Goal: Task Accomplishment & Management: Use online tool/utility

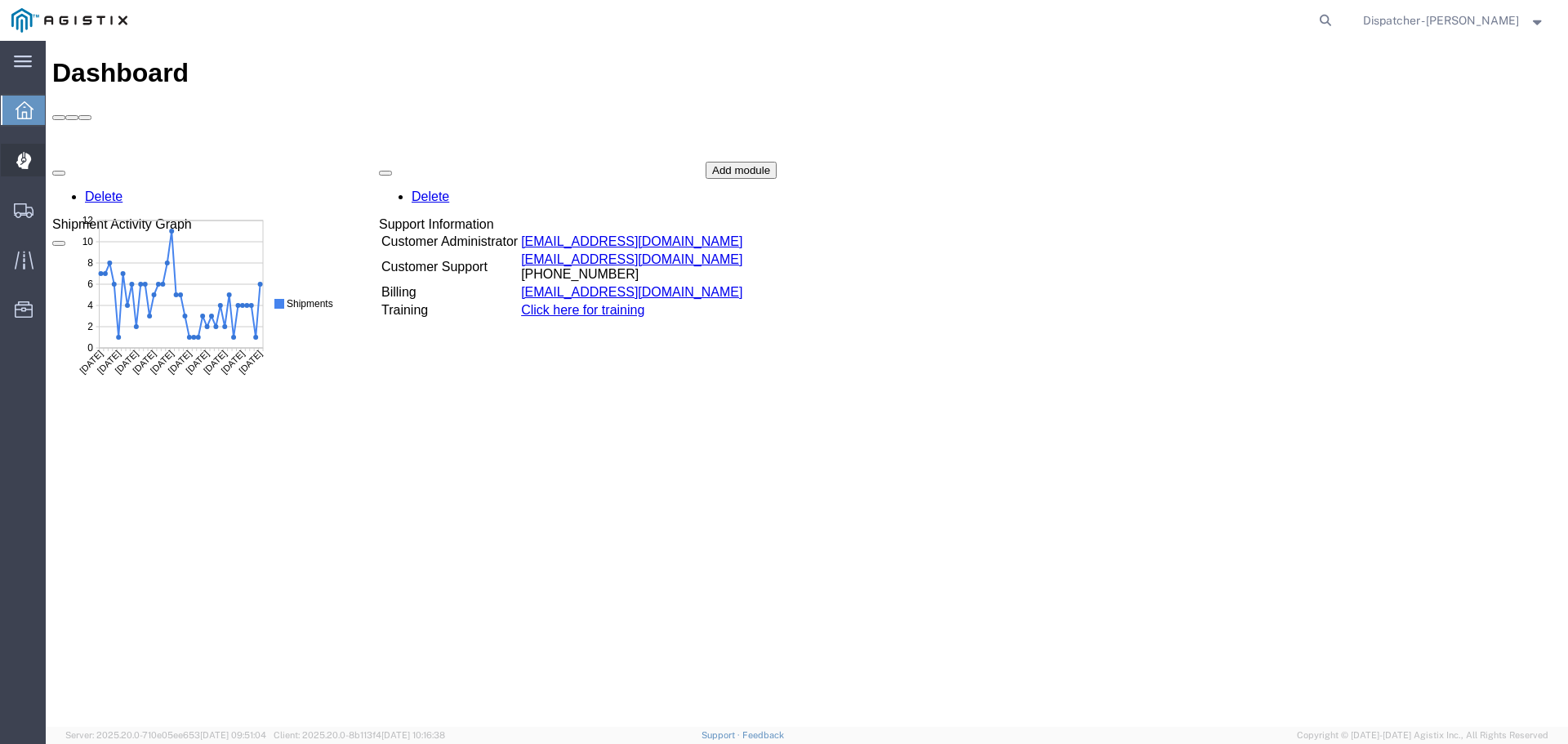
click at [20, 154] on icon at bounding box center [22, 161] width 15 height 17
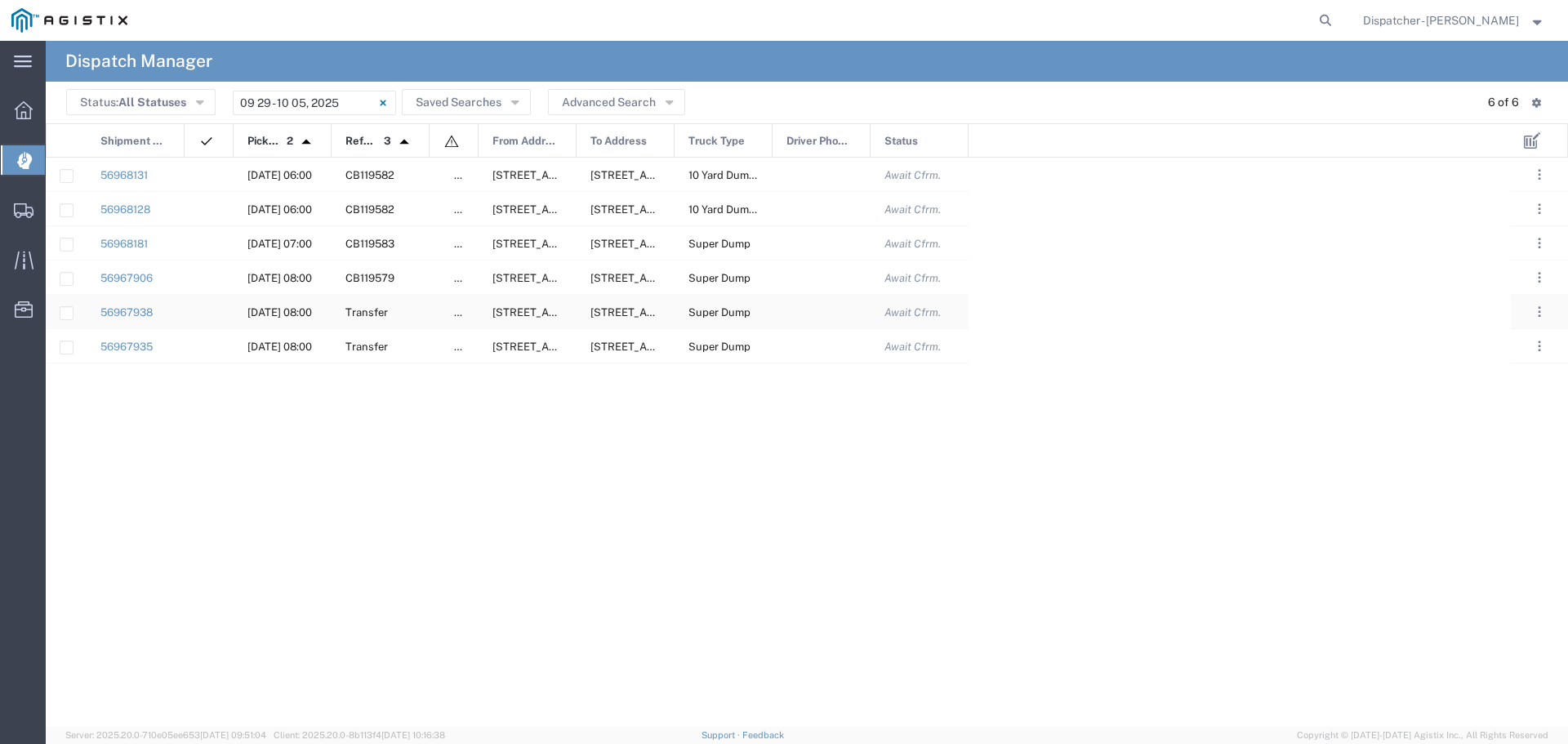
click at [210, 317] on div at bounding box center [208, 312] width 49 height 33
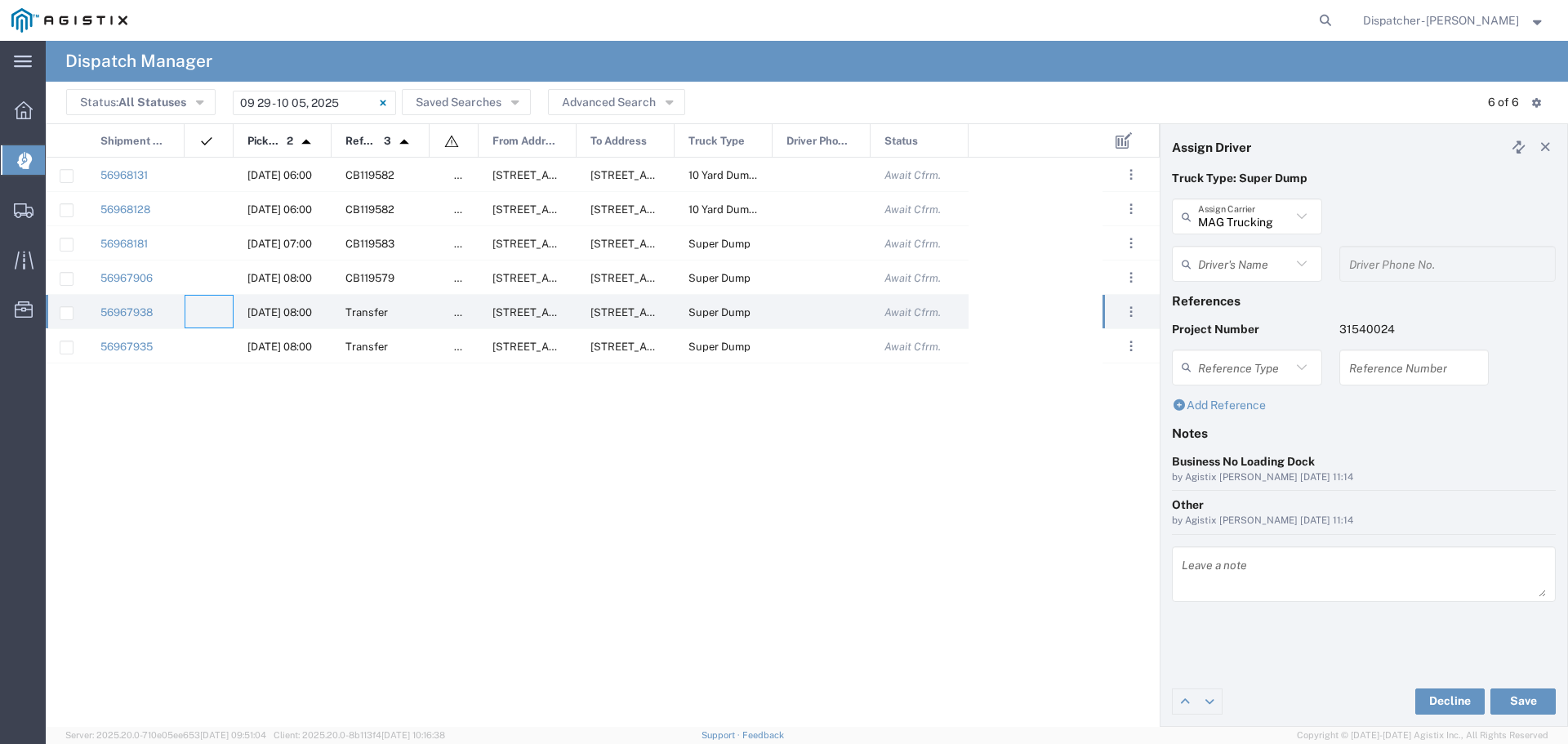
click at [1282, 270] on input "text" at bounding box center [1245, 264] width 93 height 28
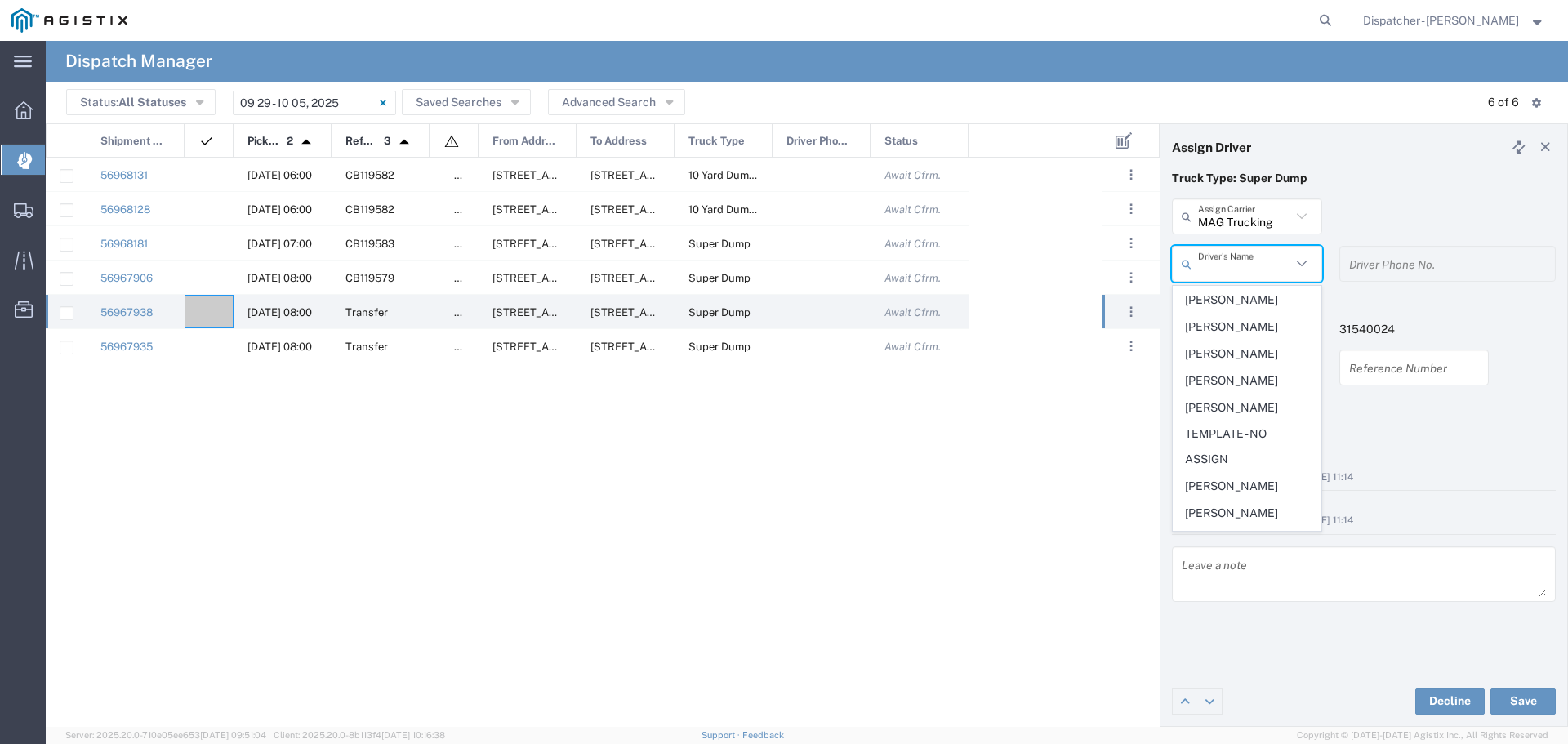
scroll to position [820, 0]
click at [1243, 433] on span "[PERSON_NAME]" at bounding box center [1247, 437] width 147 height 25
type input "[PERSON_NAME]"
type input "[PHONE_NUMBER]"
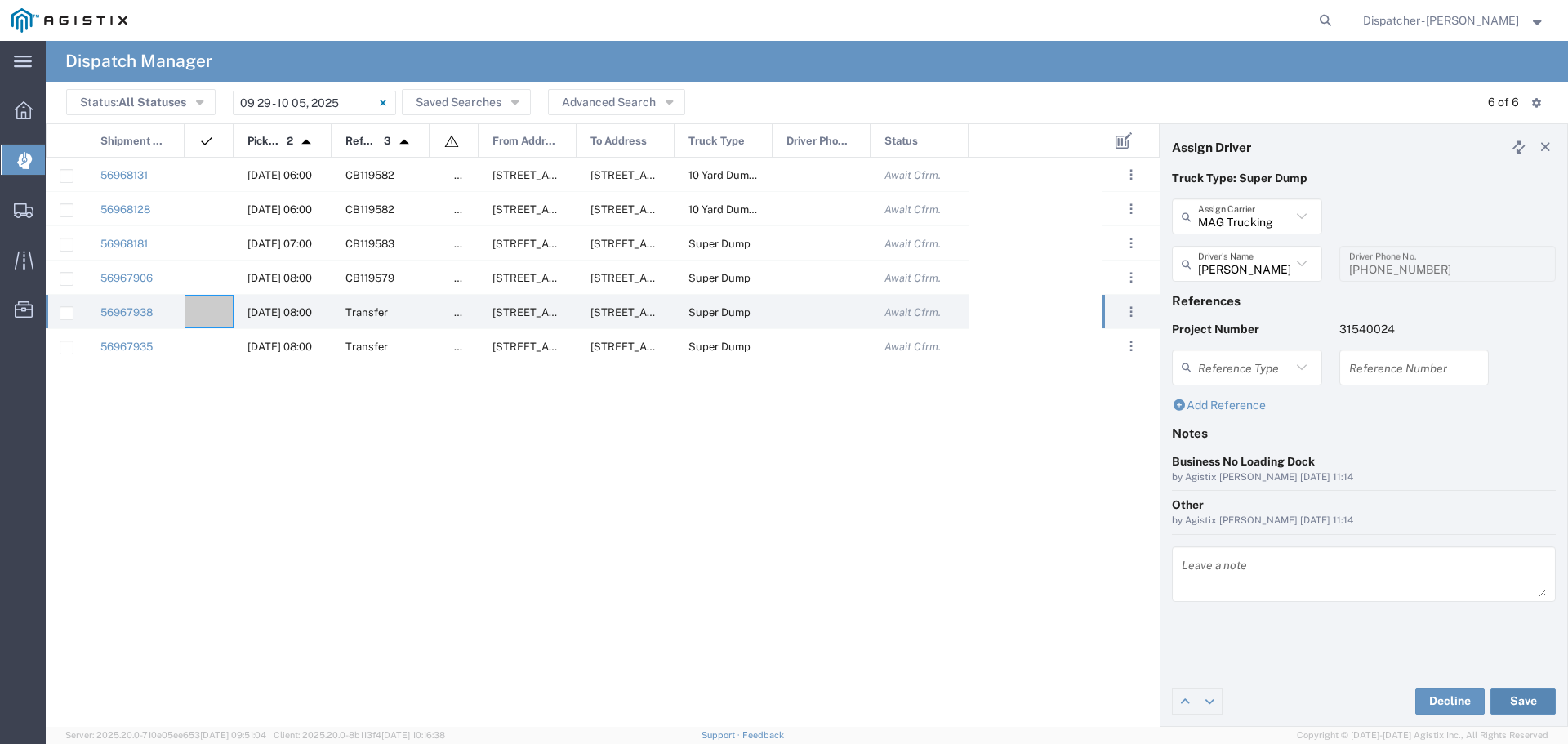
click at [1515, 703] on button "Save" at bounding box center [1522, 701] width 65 height 26
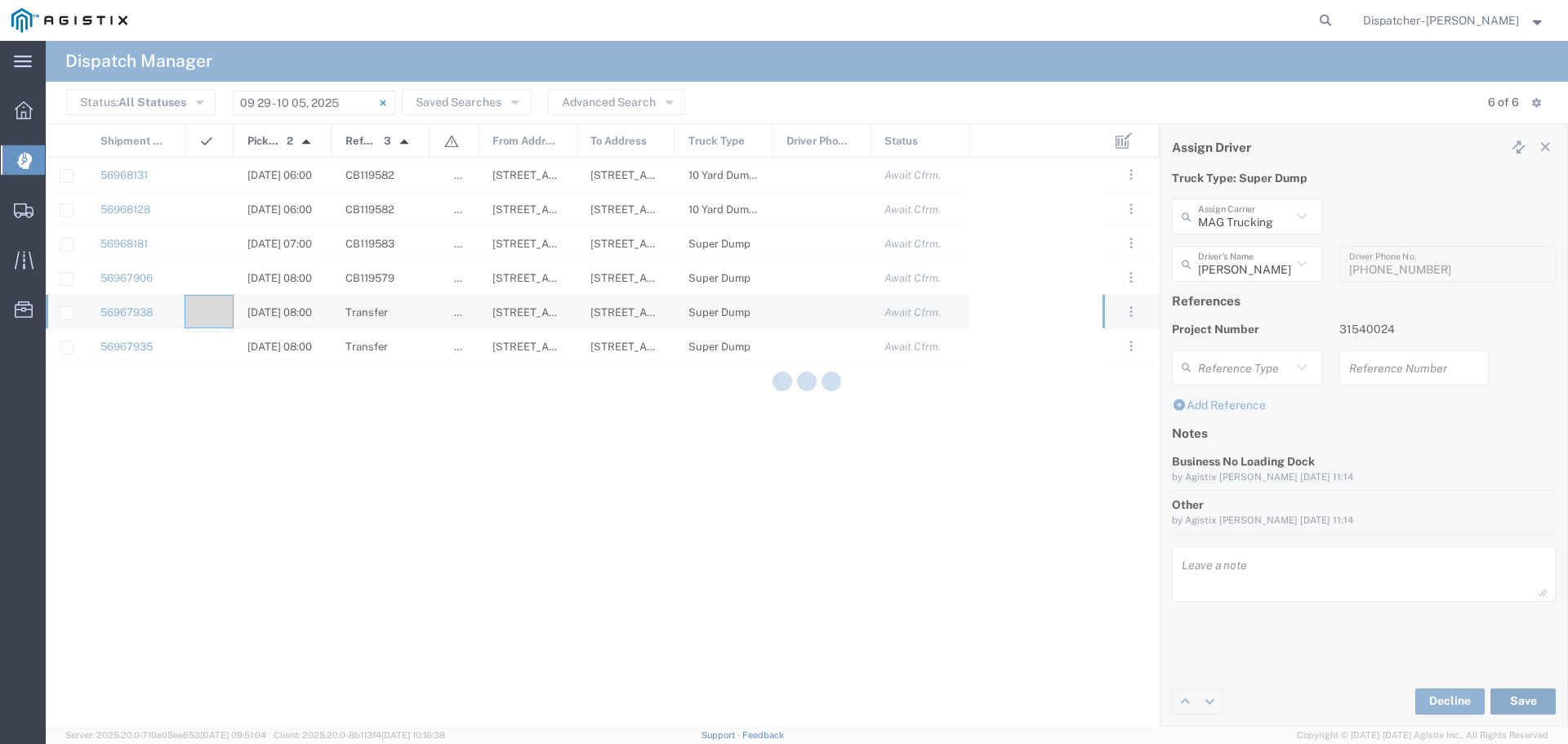
type input "[PERSON_NAME]"
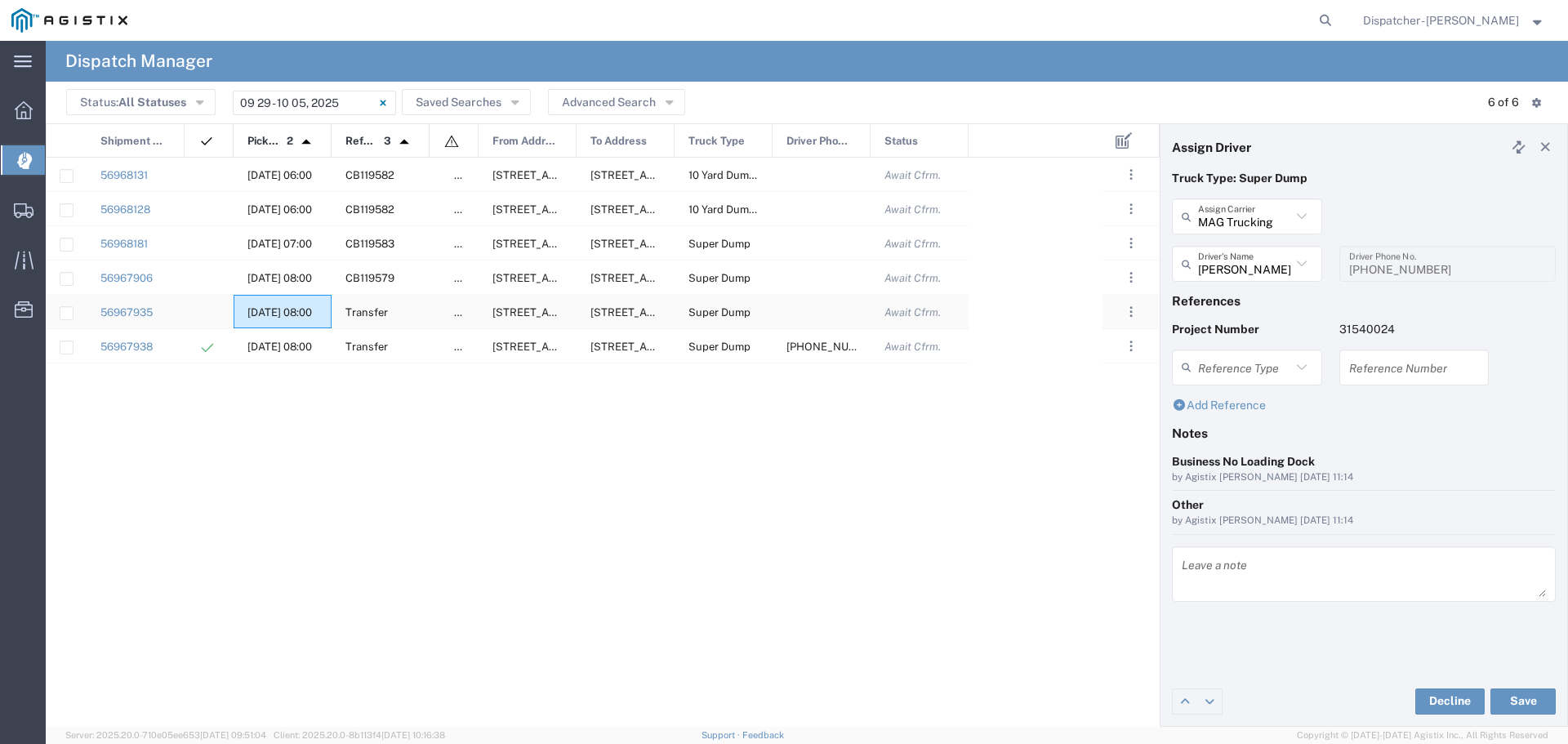
click at [238, 318] on div "[DATE] 08:00" at bounding box center [282, 312] width 98 height 33
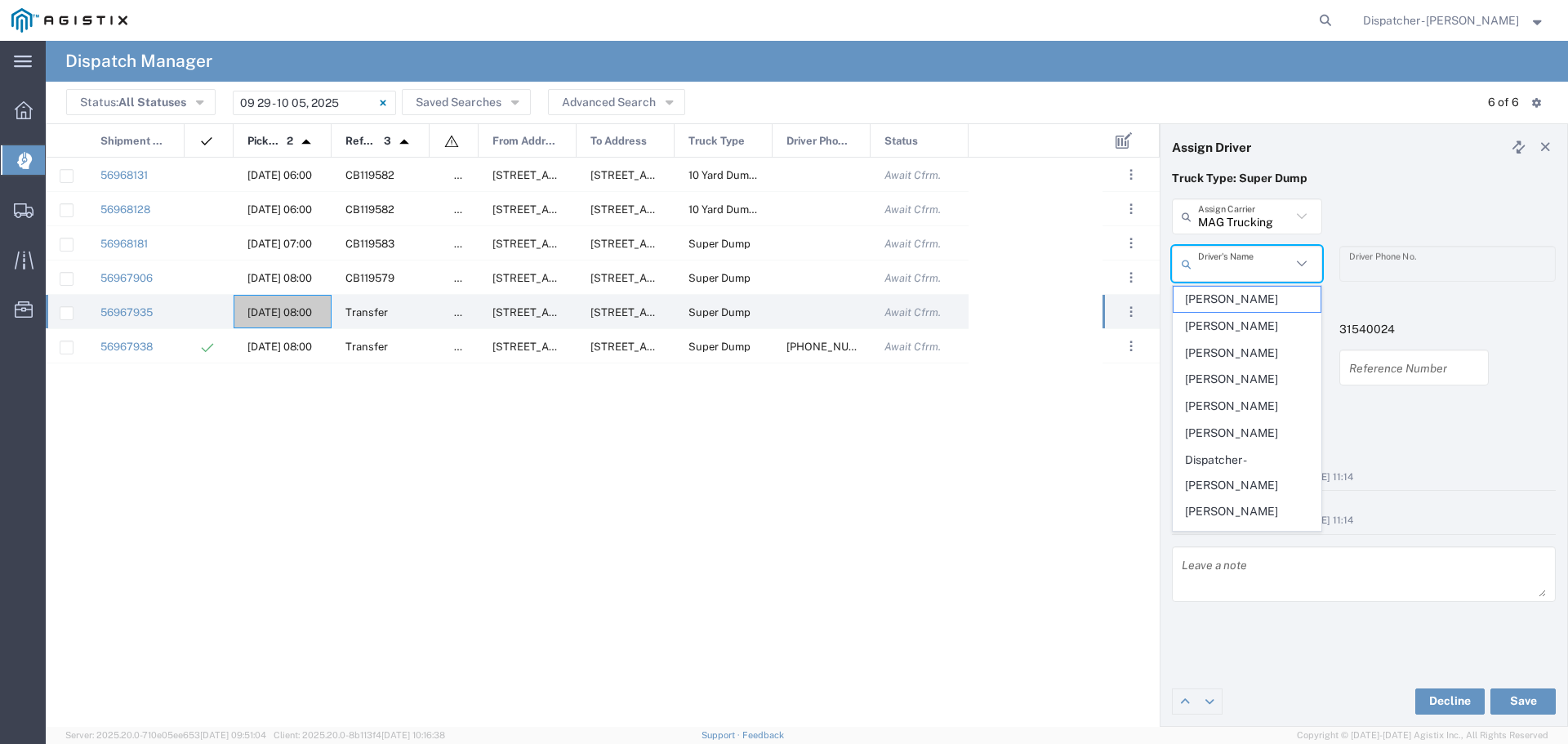
click at [1270, 269] on input "text" at bounding box center [1245, 264] width 93 height 28
click at [1276, 216] on input "text" at bounding box center [1245, 216] width 93 height 28
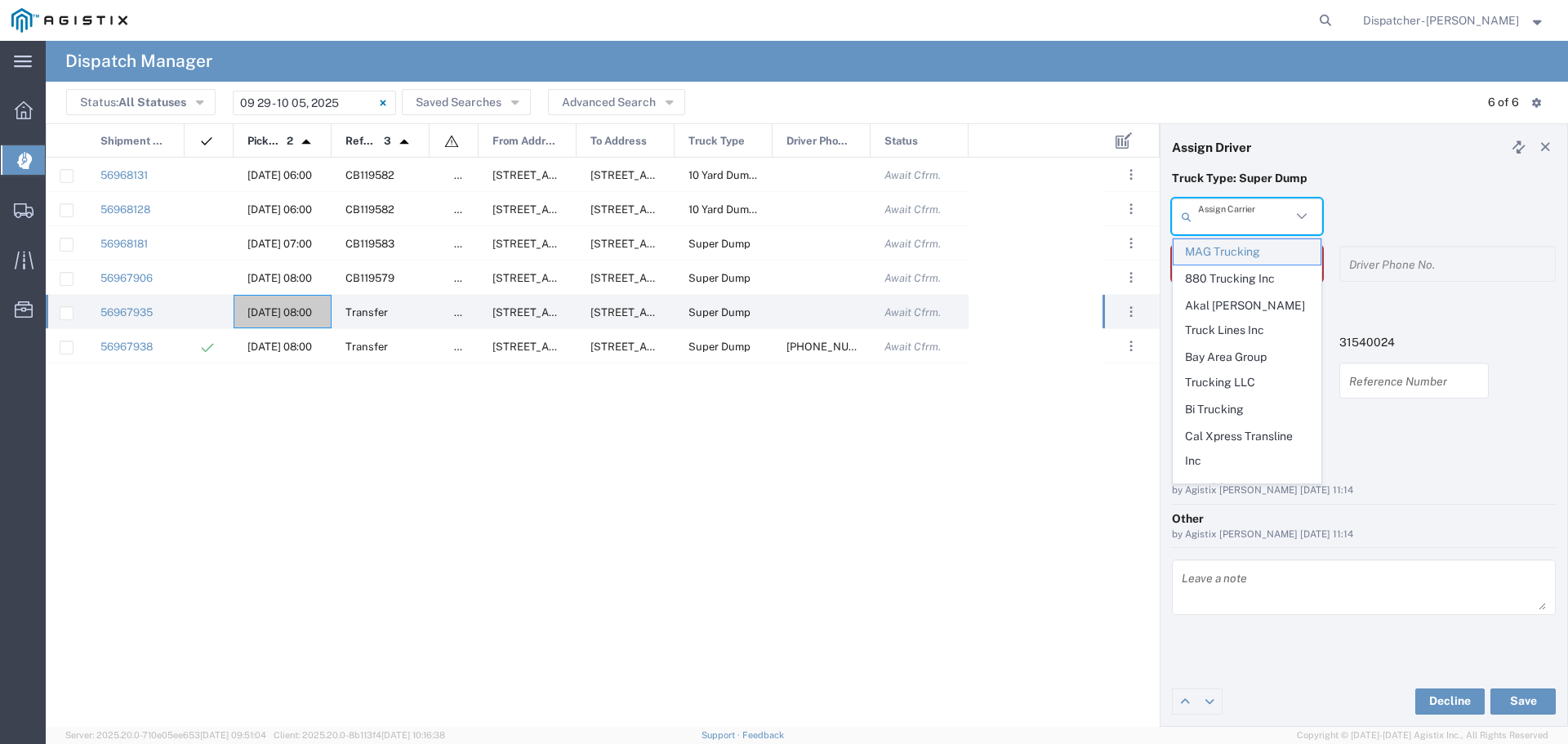
click at [1228, 253] on span "MAG Trucking" at bounding box center [1247, 252] width 147 height 25
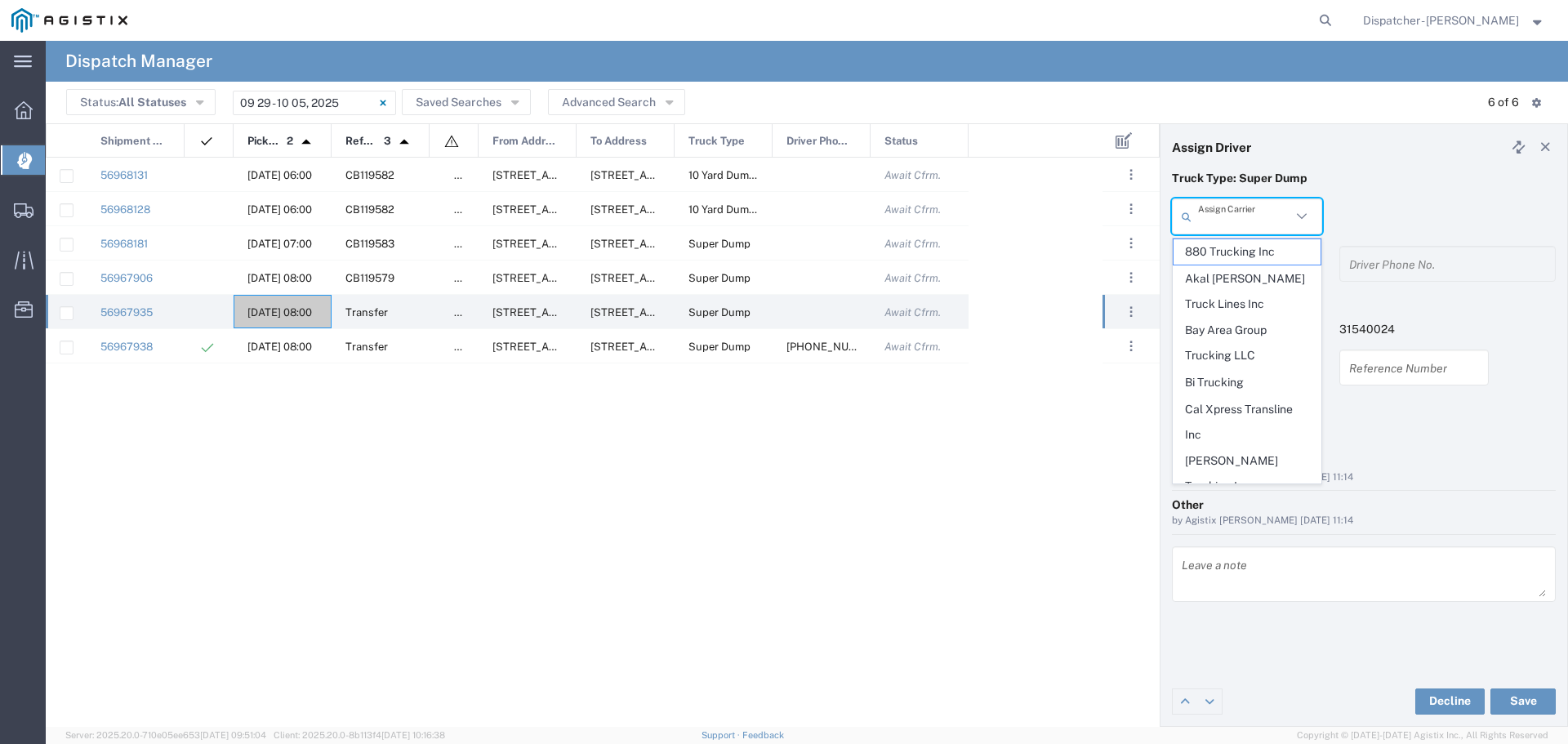
click at [1242, 215] on input "text" at bounding box center [1245, 216] width 93 height 28
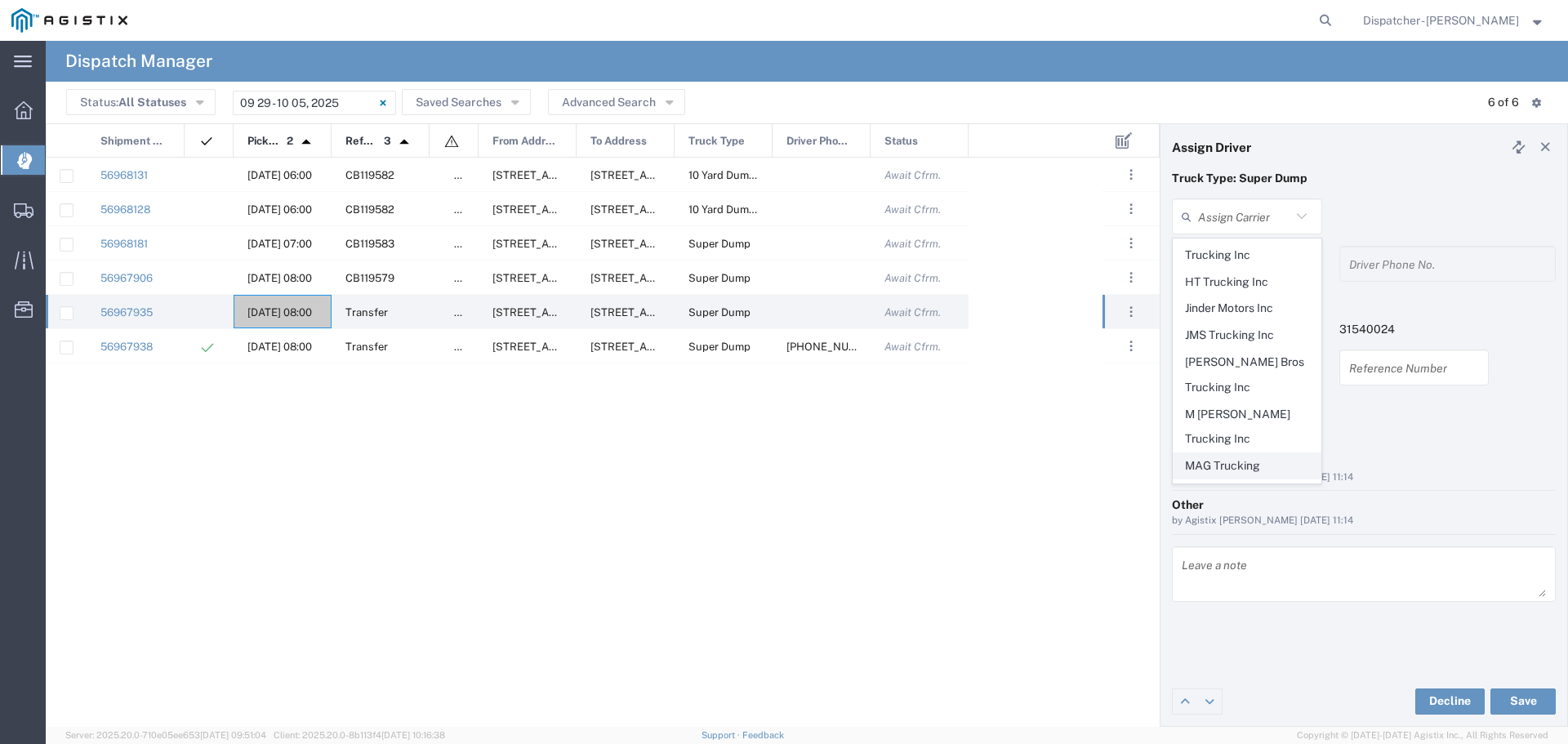
click at [1228, 453] on span "MAG Trucking" at bounding box center [1247, 465] width 147 height 25
type input "MAG Trucking"
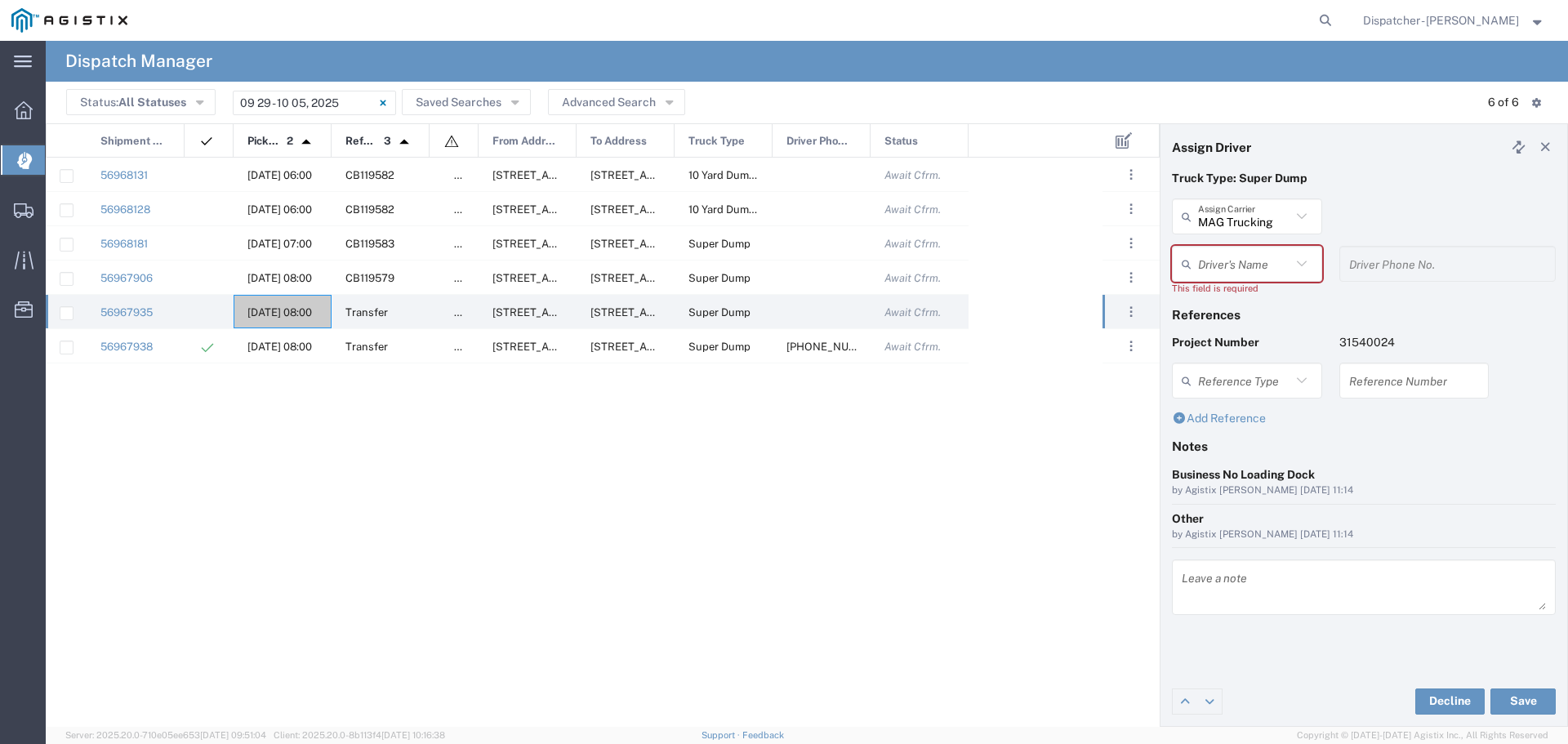
click at [1244, 263] on input "text" at bounding box center [1245, 264] width 93 height 28
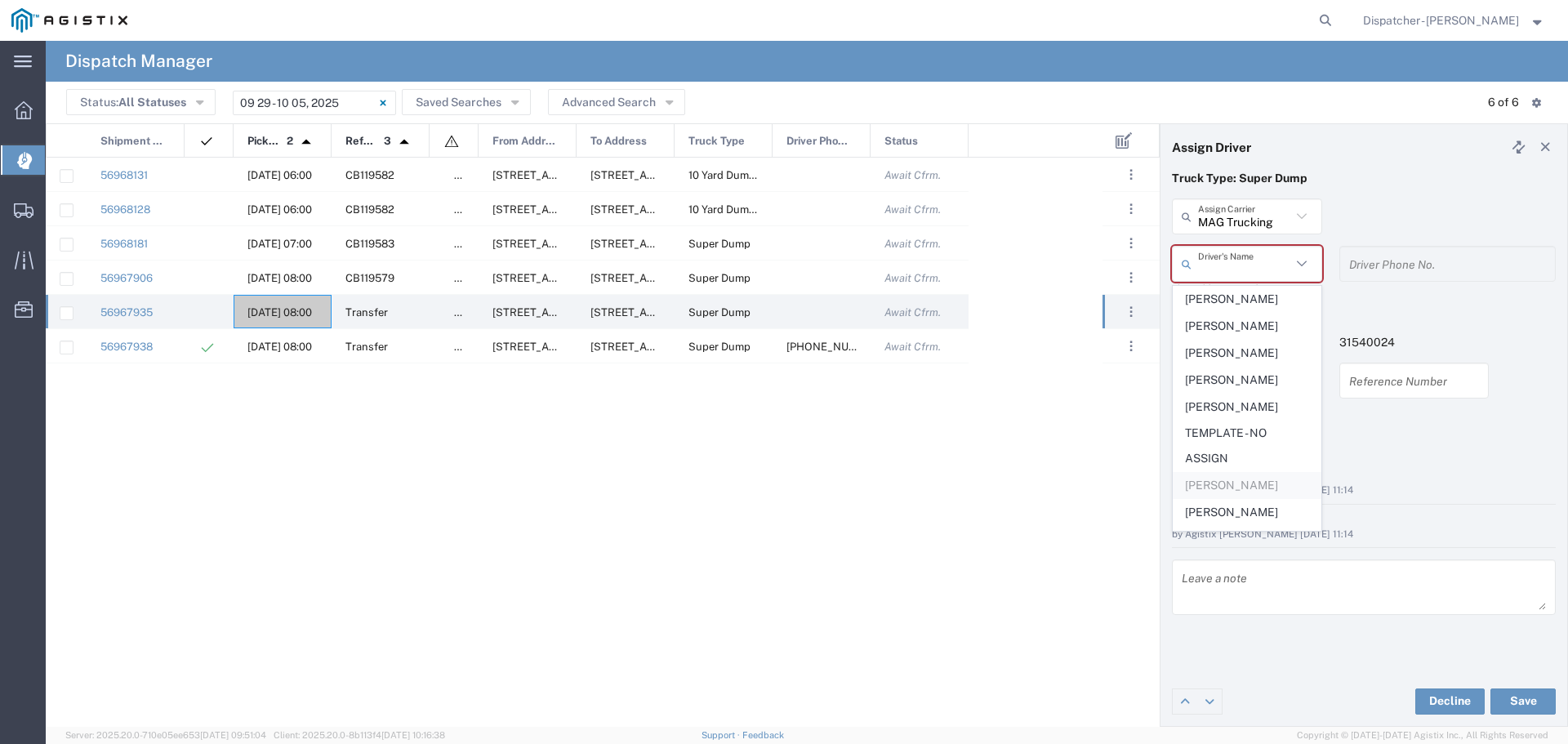
scroll to position [711, 0]
click at [1246, 374] on span "[PERSON_NAME]" at bounding box center [1247, 361] width 147 height 25
type input "[PERSON_NAME]"
type input "5108122112"
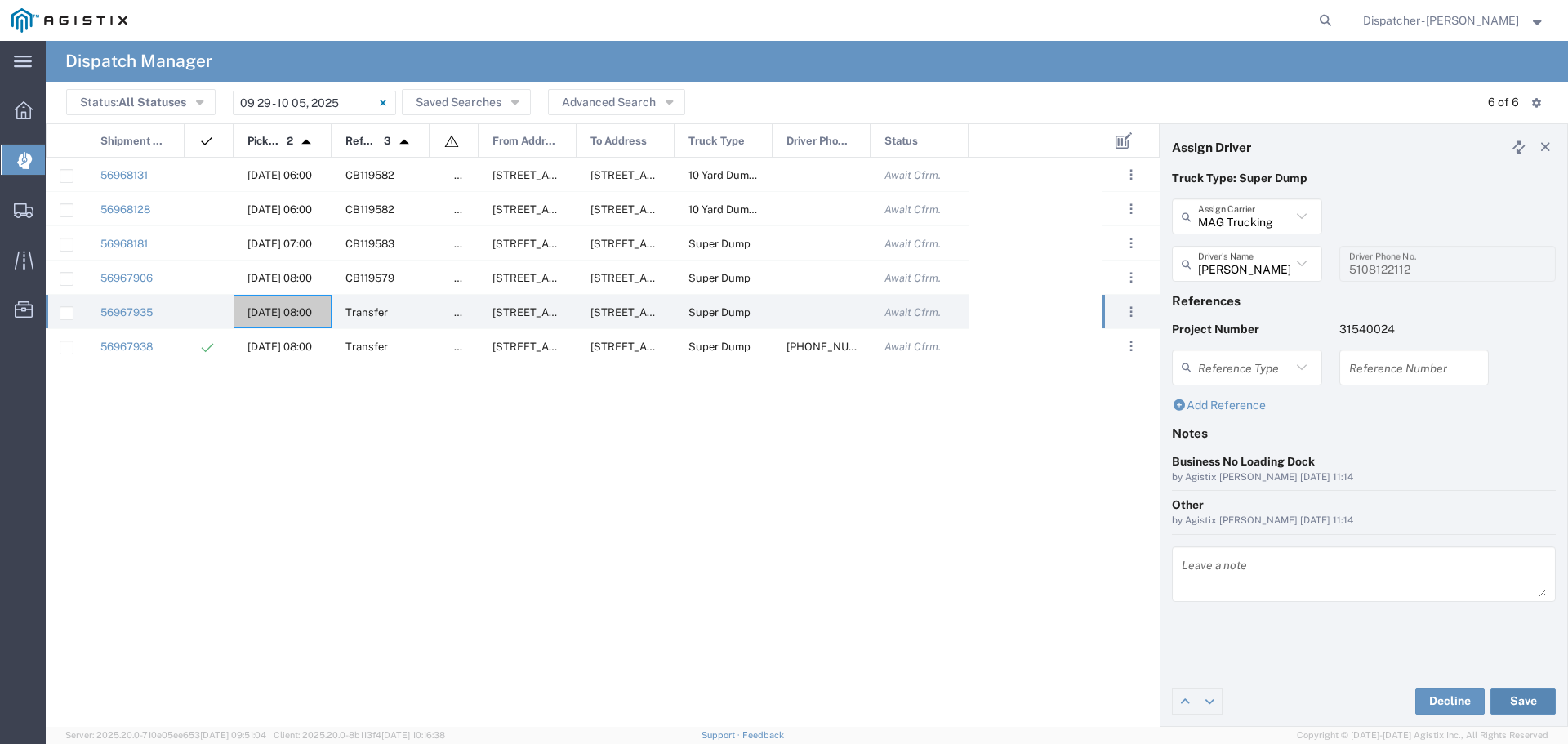
click at [1542, 697] on button "Save" at bounding box center [1522, 701] width 65 height 26
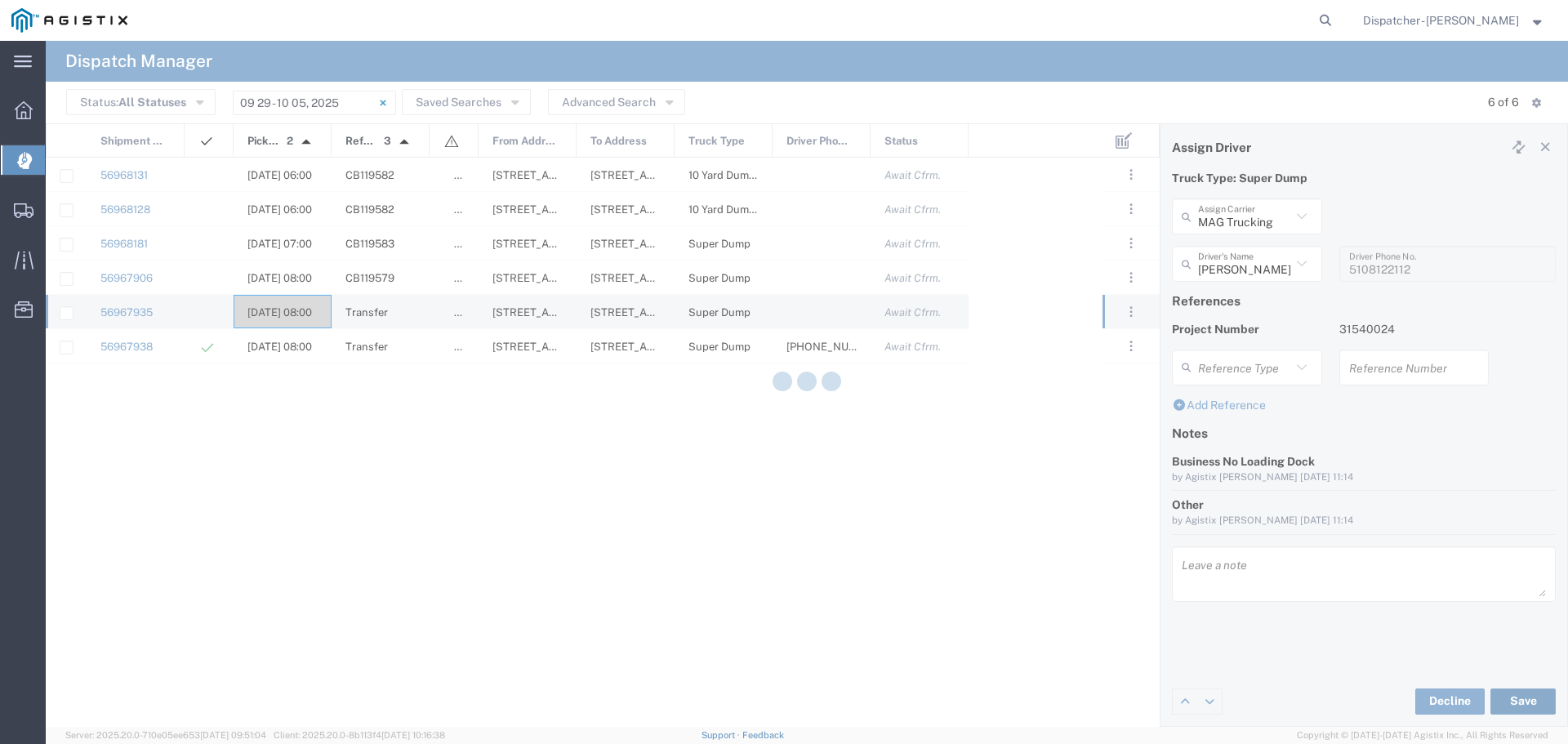
type input "[PERSON_NAME]"
type input "MAG Trucking"
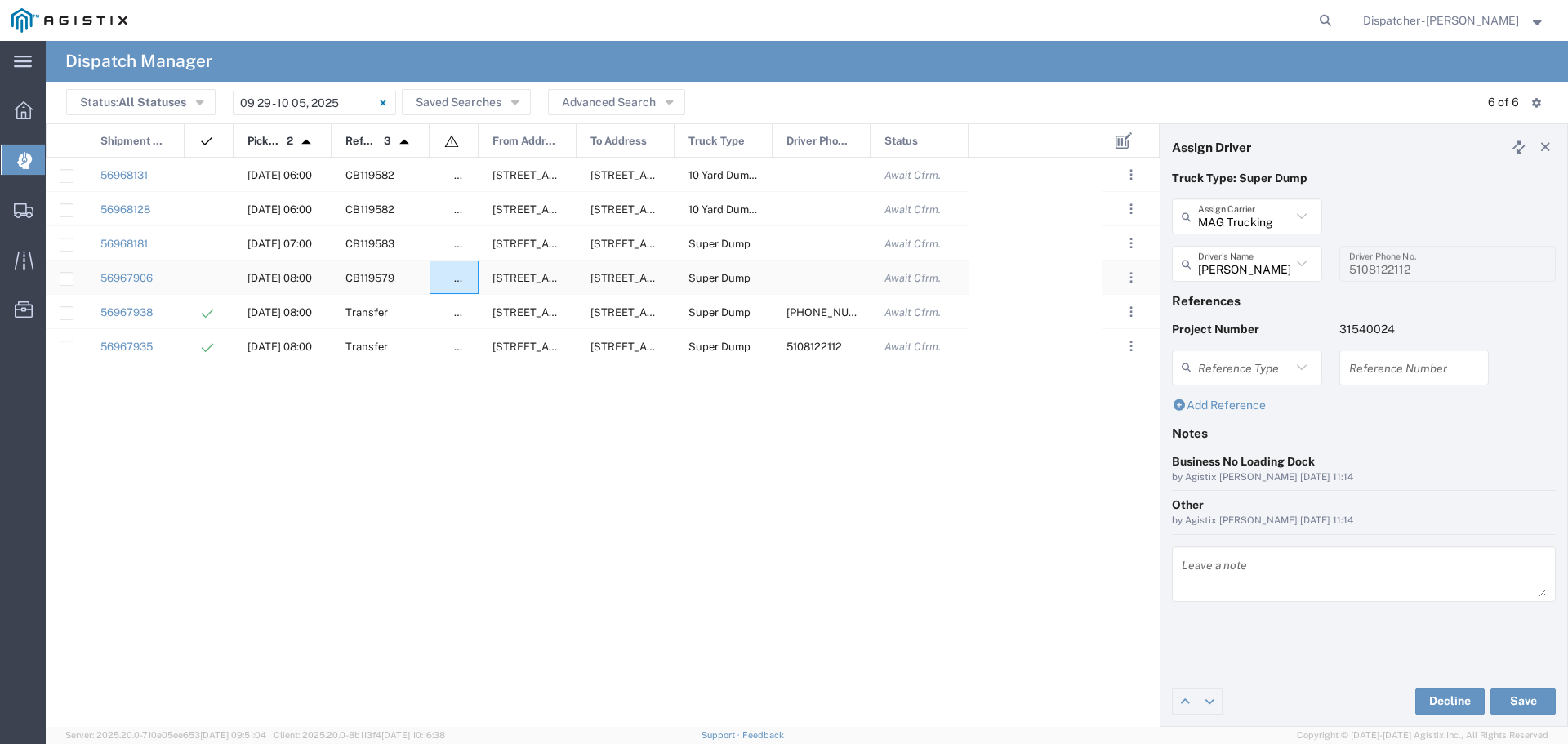
click at [454, 281] on span at bounding box center [448, 281] width 11 height 0
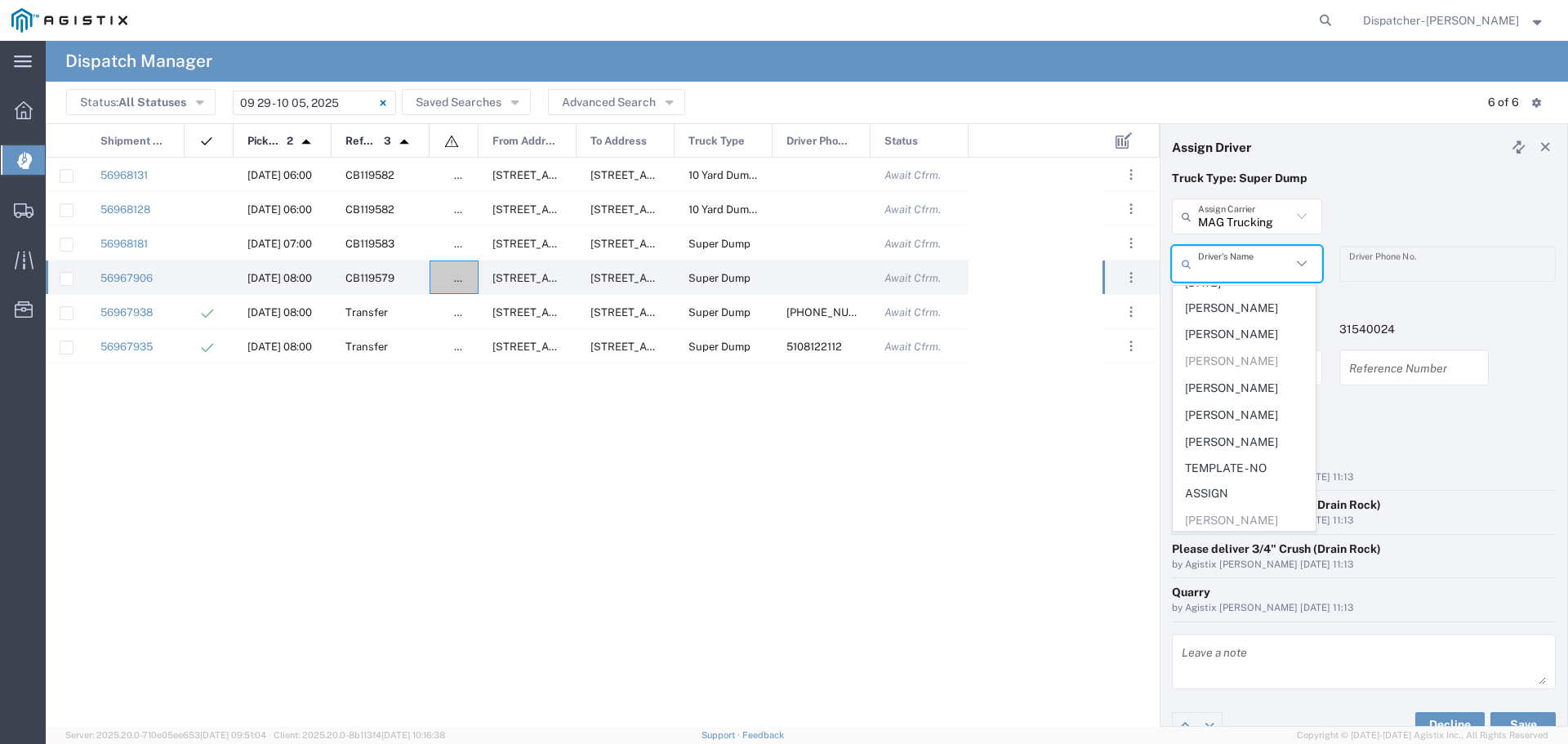
click at [1276, 266] on input "text" at bounding box center [1245, 264] width 93 height 28
click at [1268, 387] on span "[PERSON_NAME]" at bounding box center [1244, 379] width 141 height 25
type input "[PERSON_NAME]"
type input "5104683781"
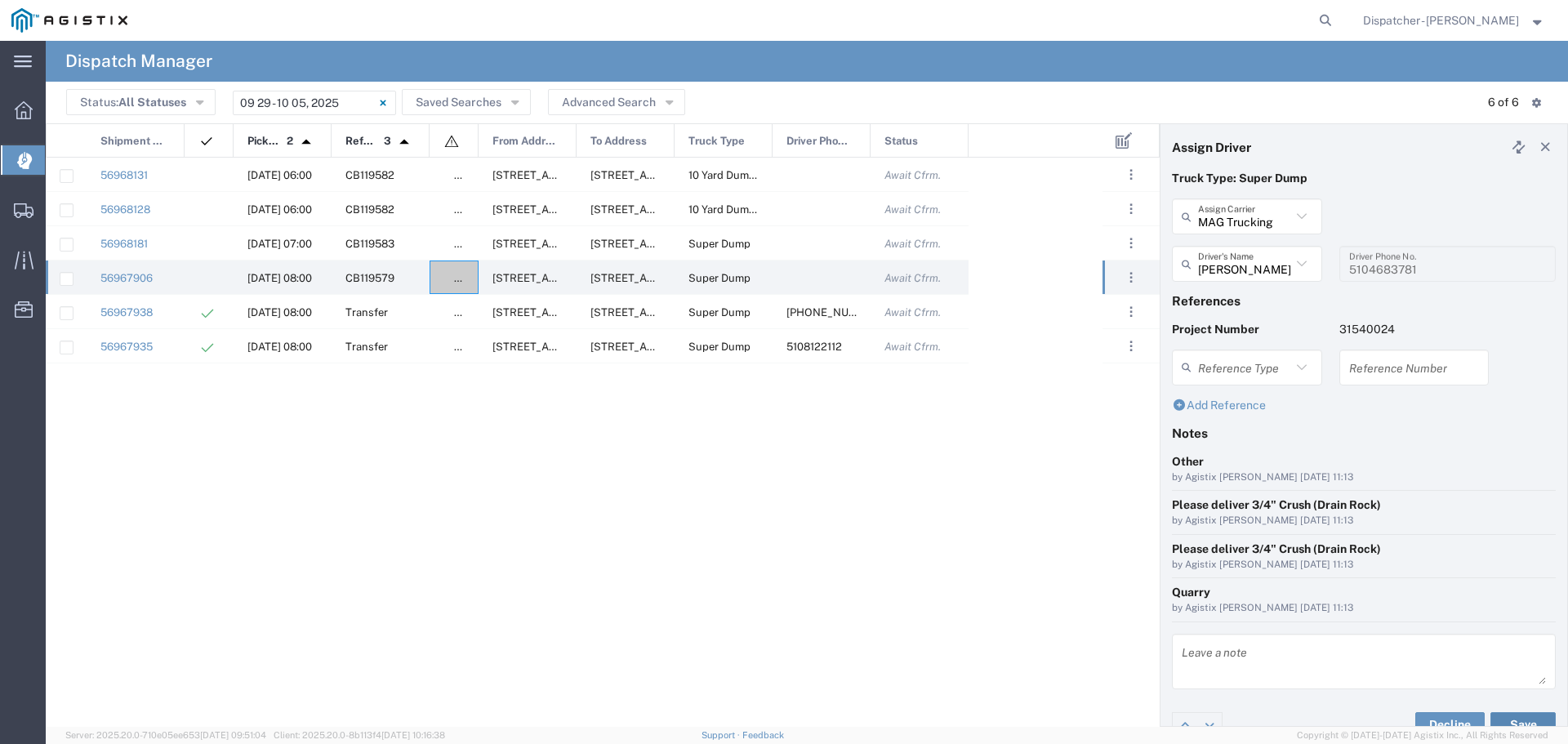
click at [1543, 718] on button "Save" at bounding box center [1522, 725] width 65 height 26
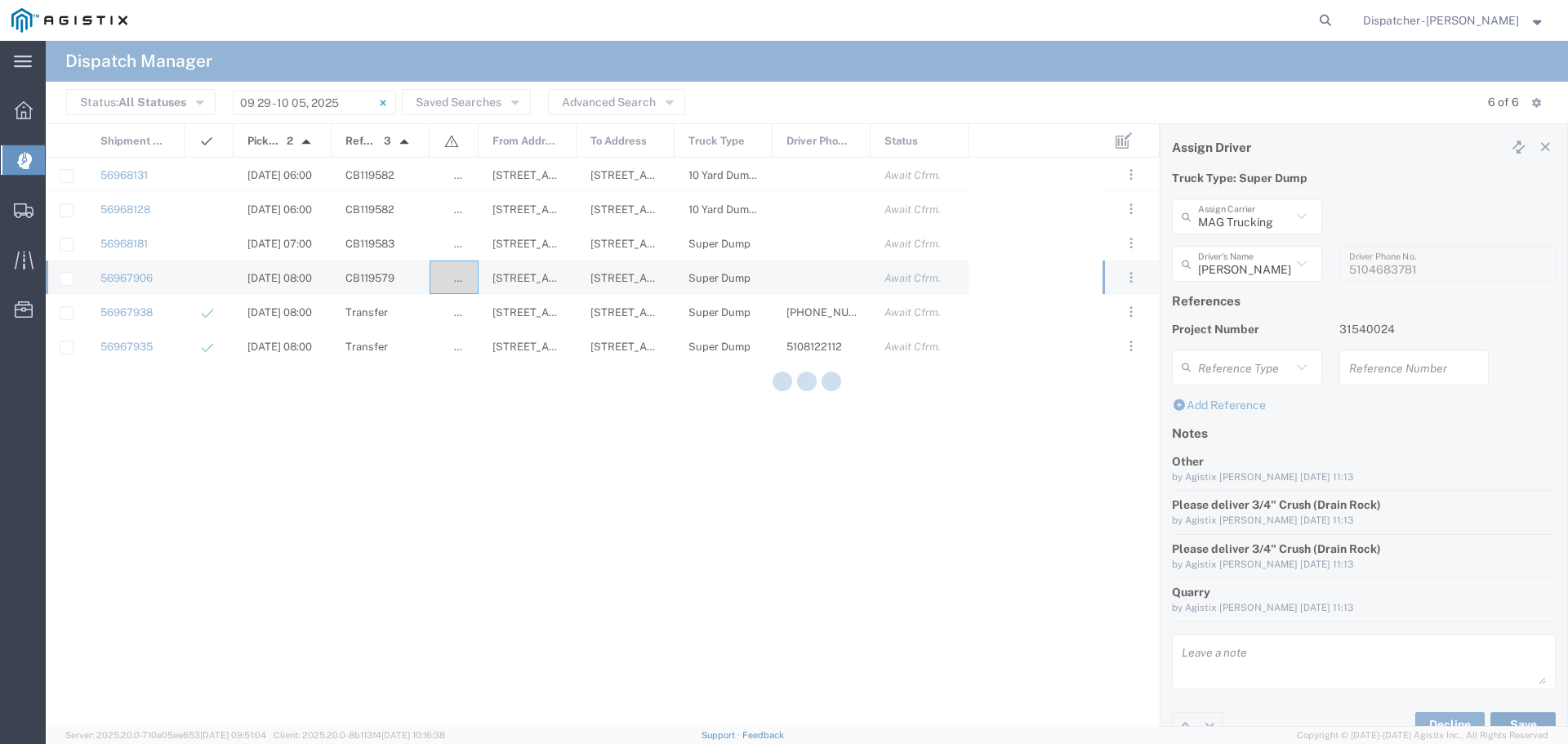
type input "[PERSON_NAME]"
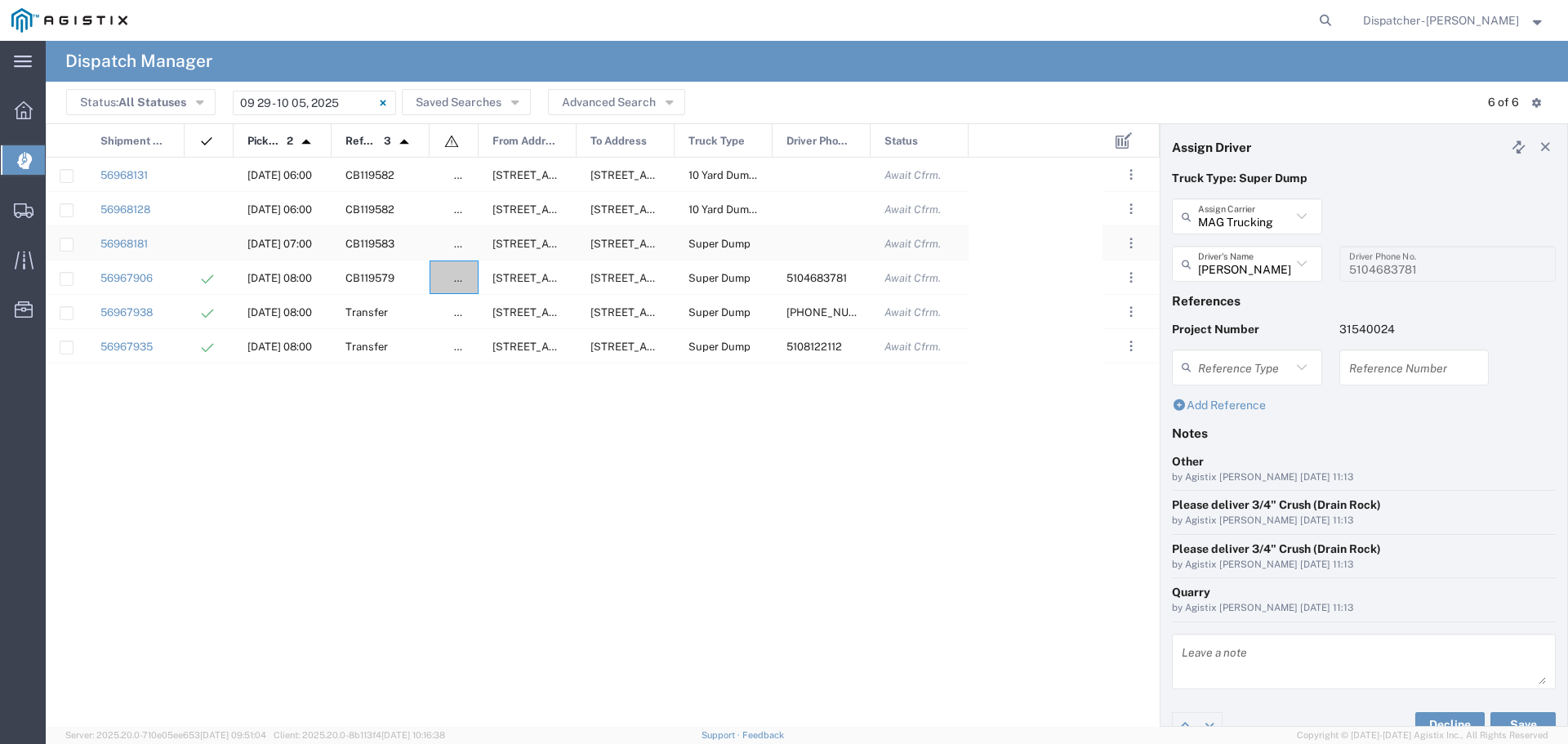
click at [775, 240] on div at bounding box center [821, 242] width 98 height 33
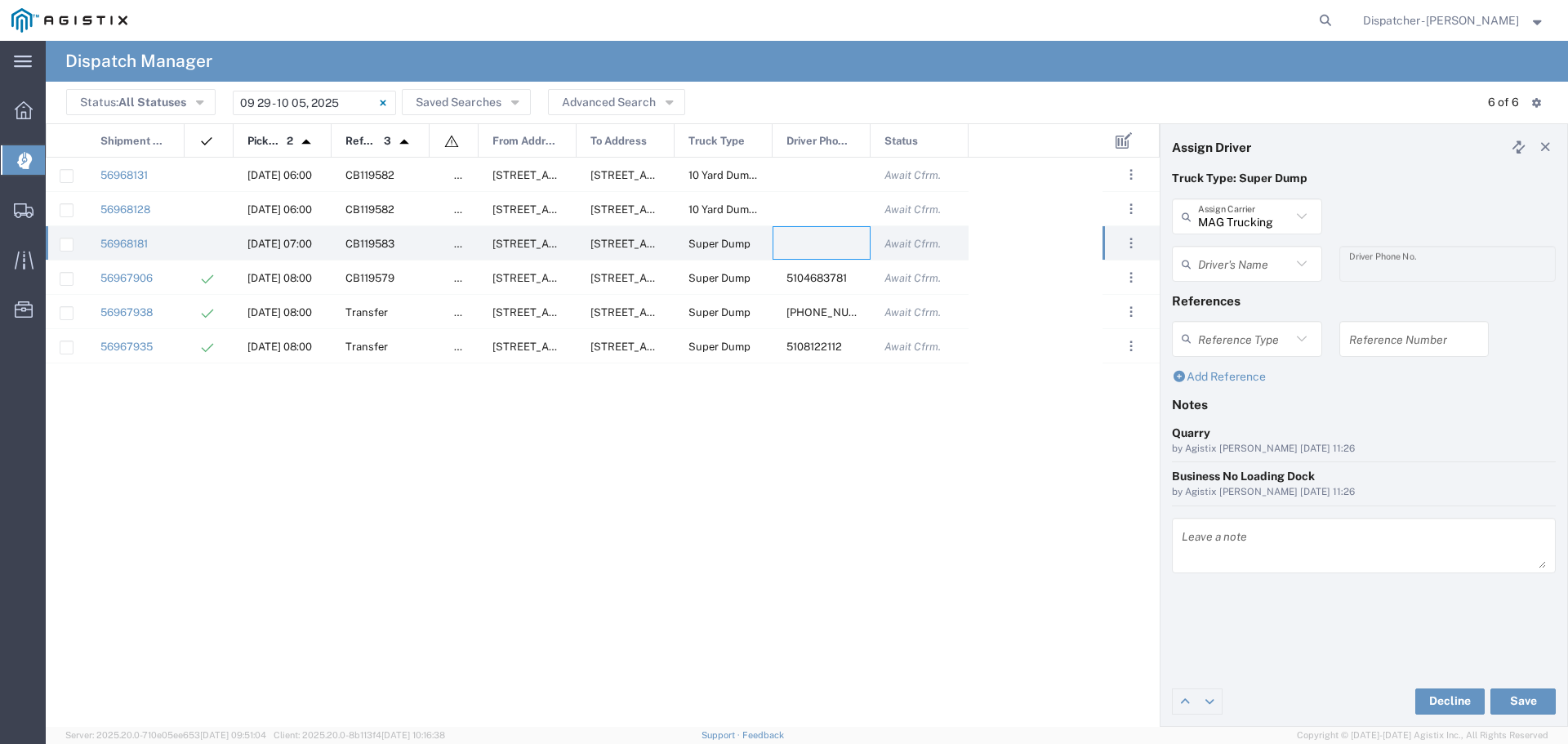
click at [1248, 280] on div "Driver's Name" at bounding box center [1247, 263] width 150 height 36
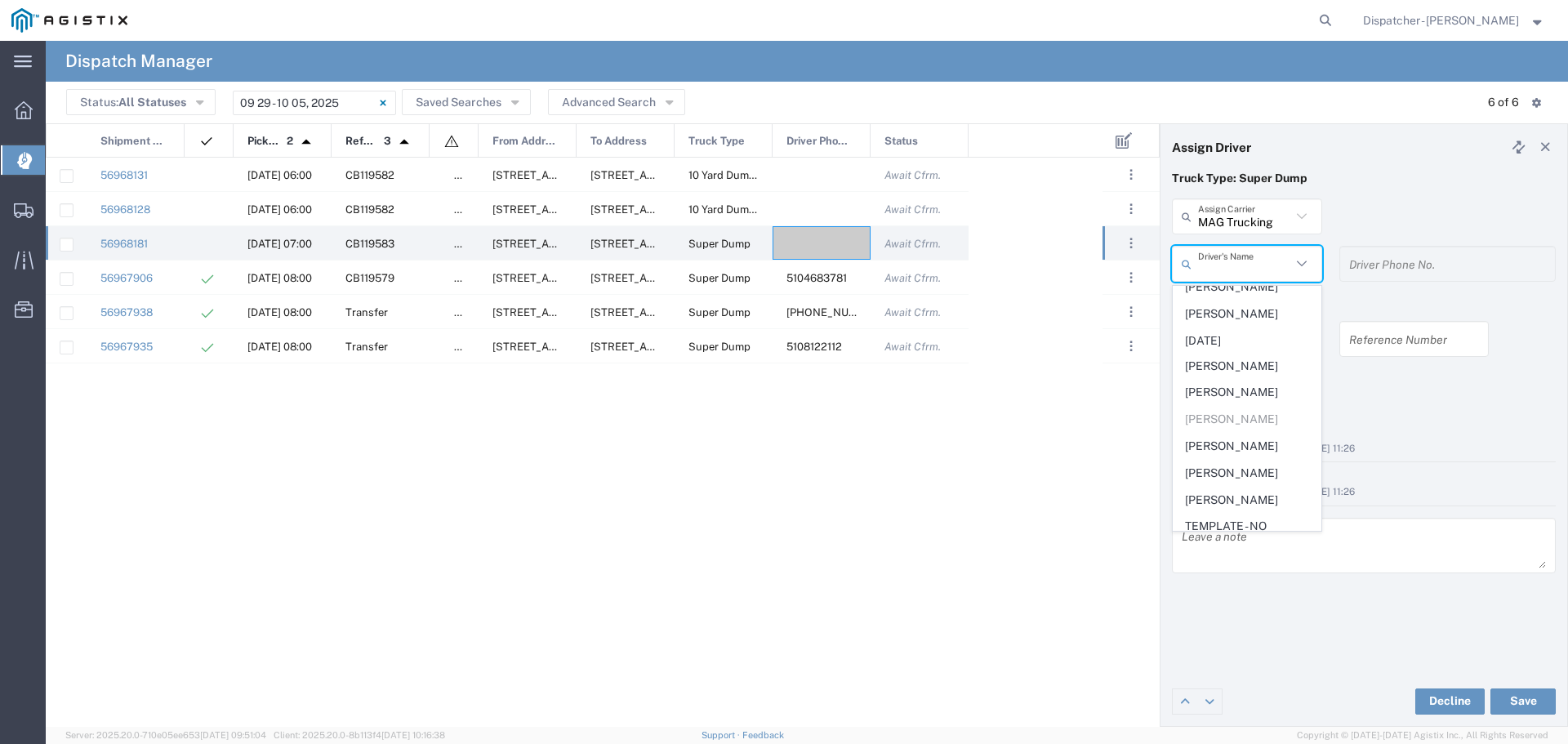
scroll to position [762, 0]
click at [1249, 404] on span "[PERSON_NAME]" at bounding box center [1247, 391] width 147 height 25
type input "[PERSON_NAME]"
type input "4086771632"
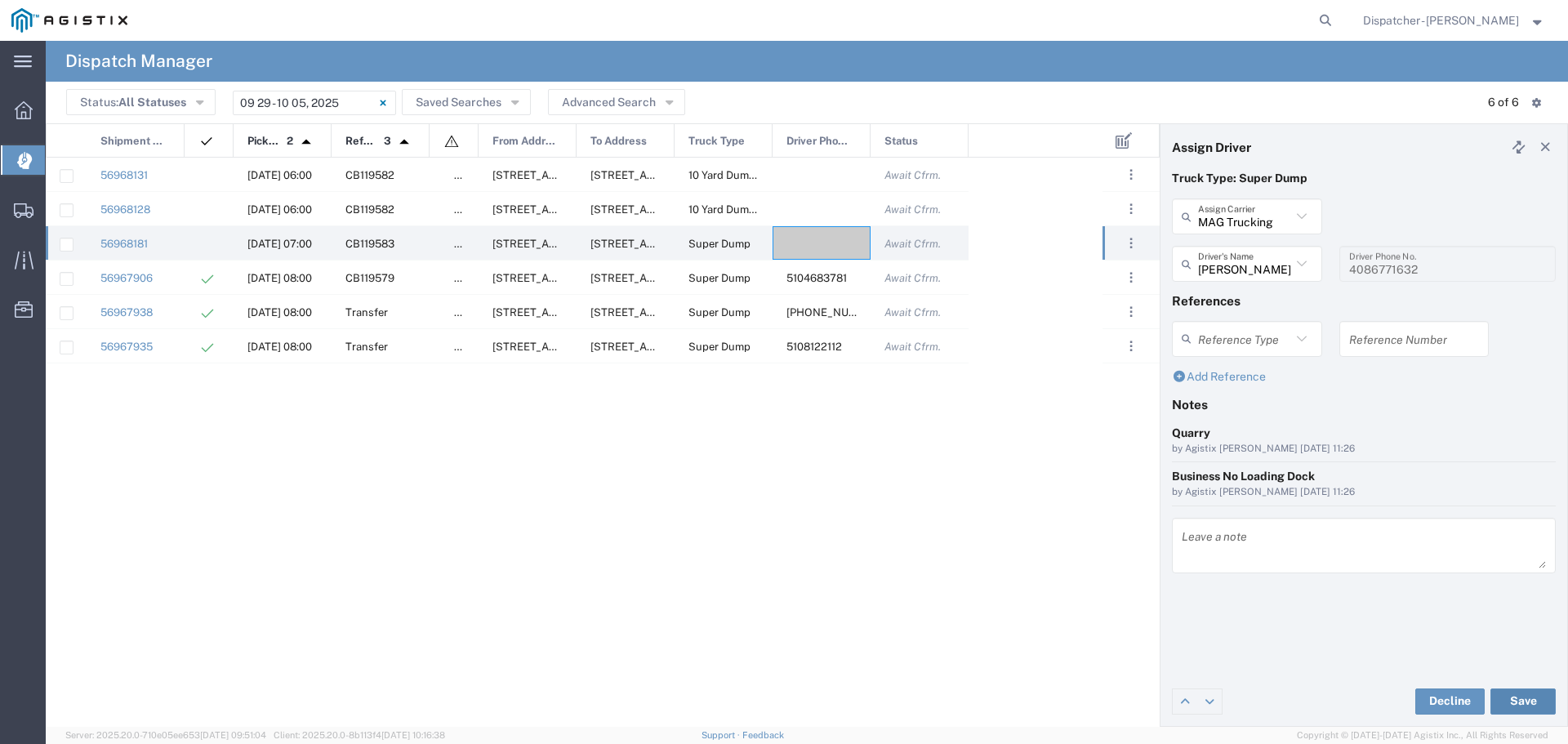
click at [1541, 694] on button "Save" at bounding box center [1522, 701] width 65 height 26
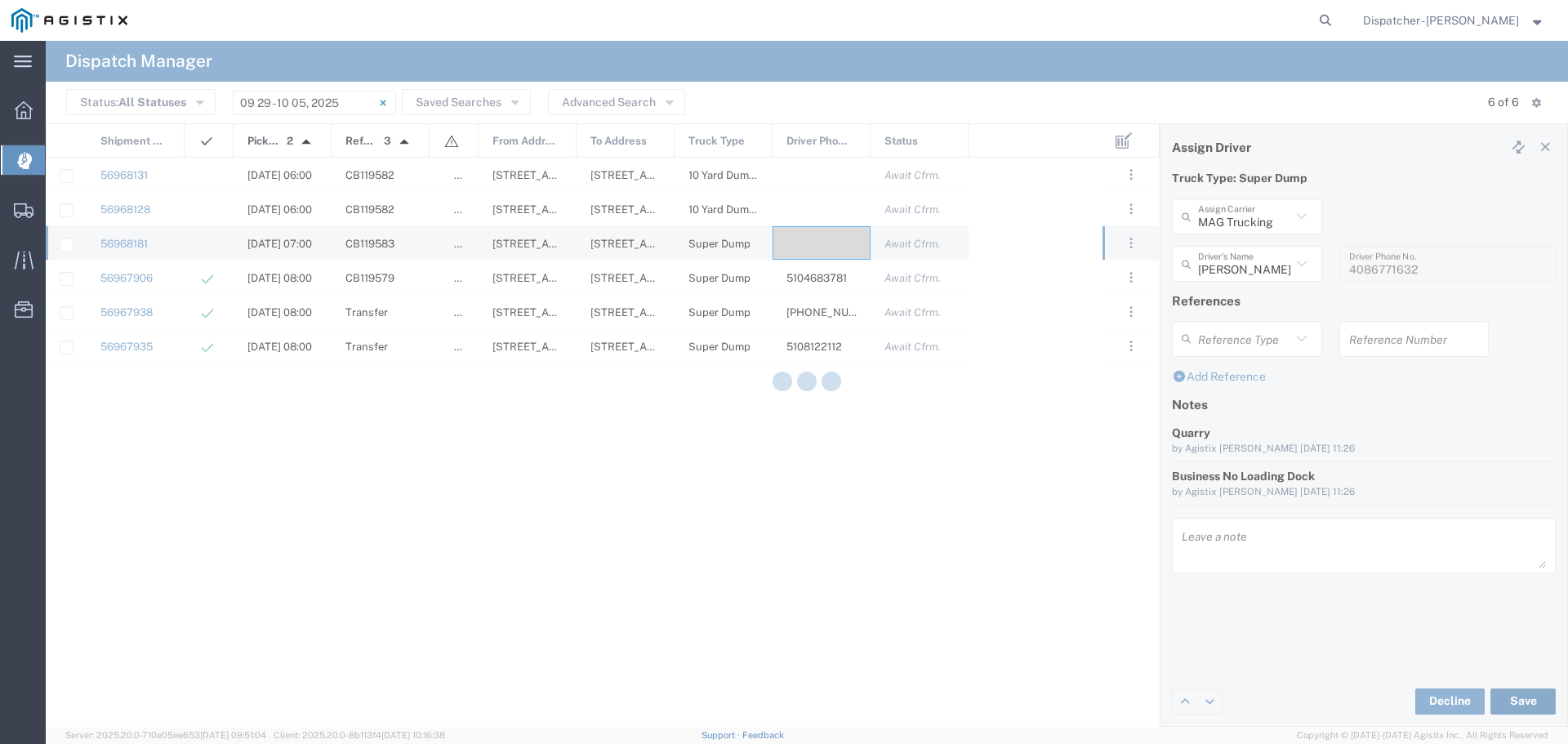
type input "[PERSON_NAME]"
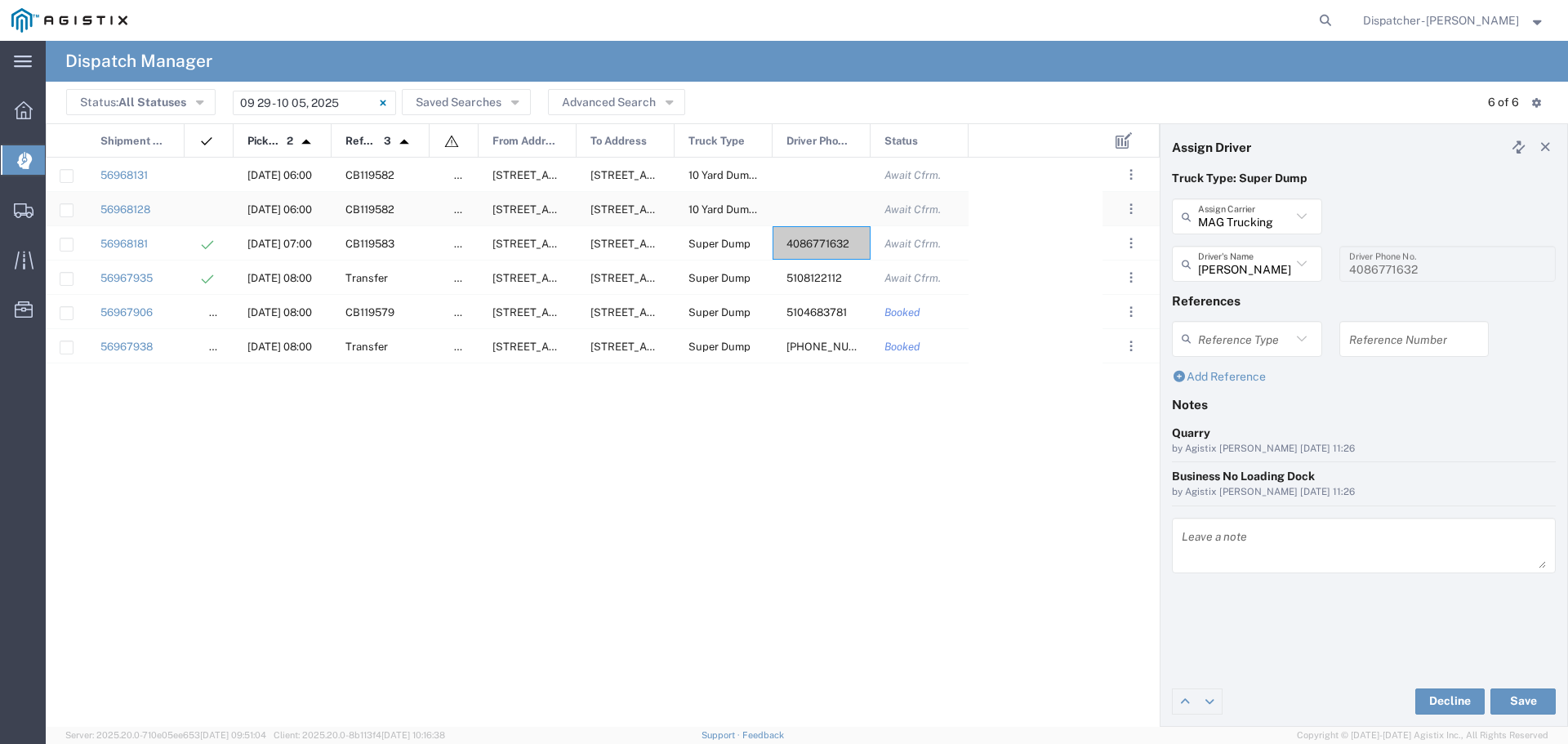
click at [791, 208] on div at bounding box center [821, 208] width 98 height 33
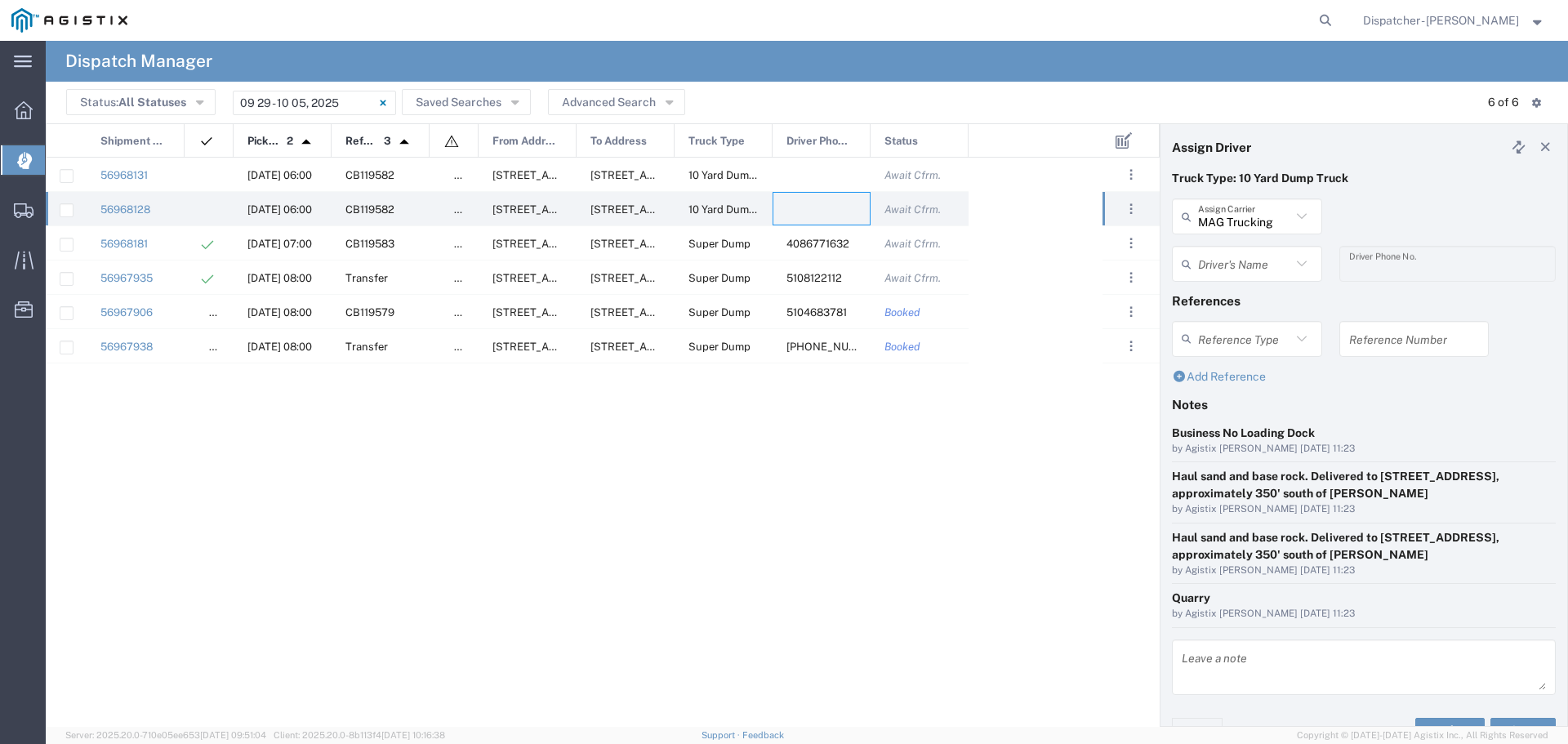
click at [1264, 284] on div "Driver's Name [PERSON_NAME] [PERSON_NAME] [PERSON_NAME] [PERSON_NAME] [PERSON_N…" at bounding box center [1248, 269] width 168 height 48
click at [1266, 265] on input "text" at bounding box center [1245, 264] width 93 height 28
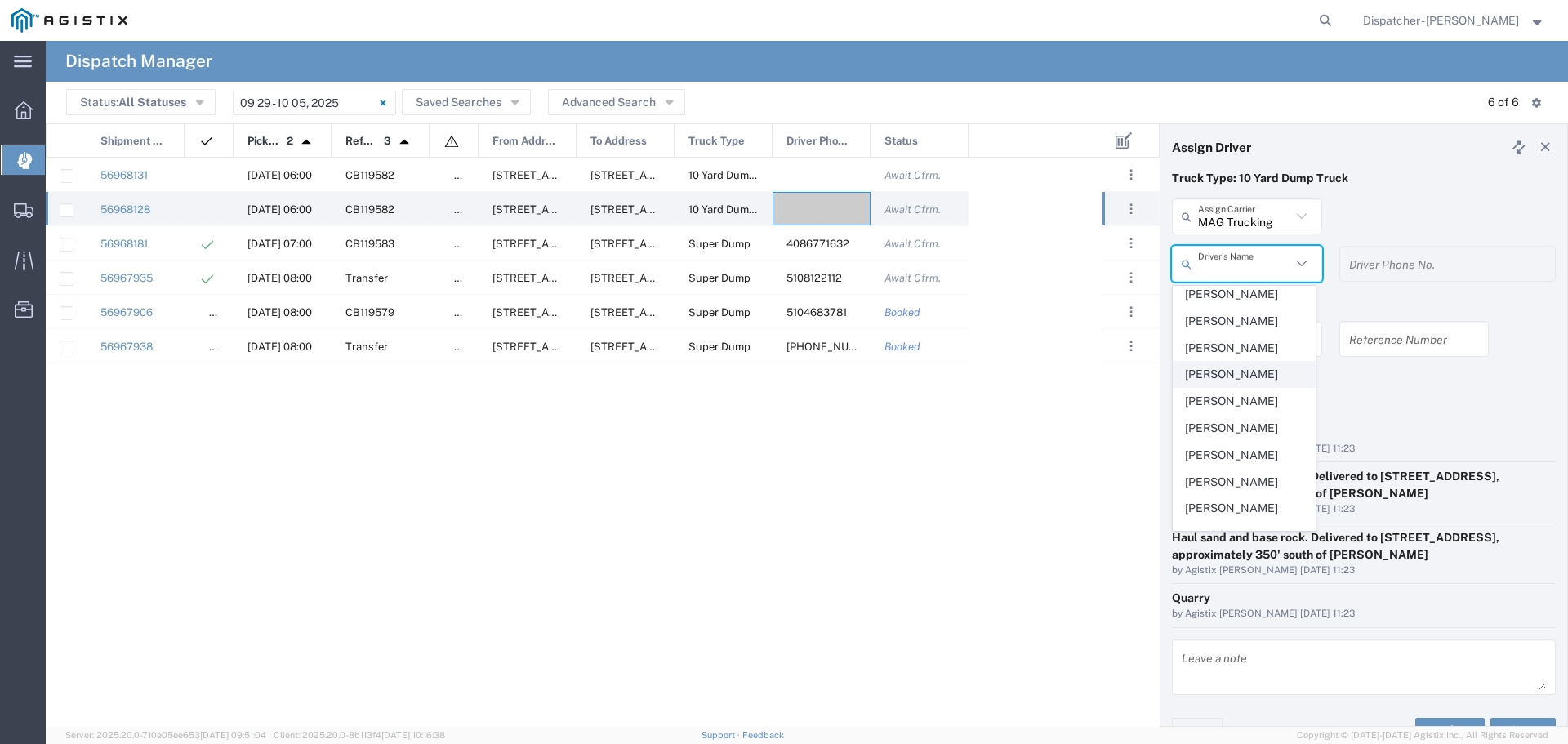
scroll to position [435, 0]
click at [1229, 356] on span "[PERSON_NAME]" at bounding box center [1244, 344] width 141 height 25
type input "[PERSON_NAME]"
type input "6693336000"
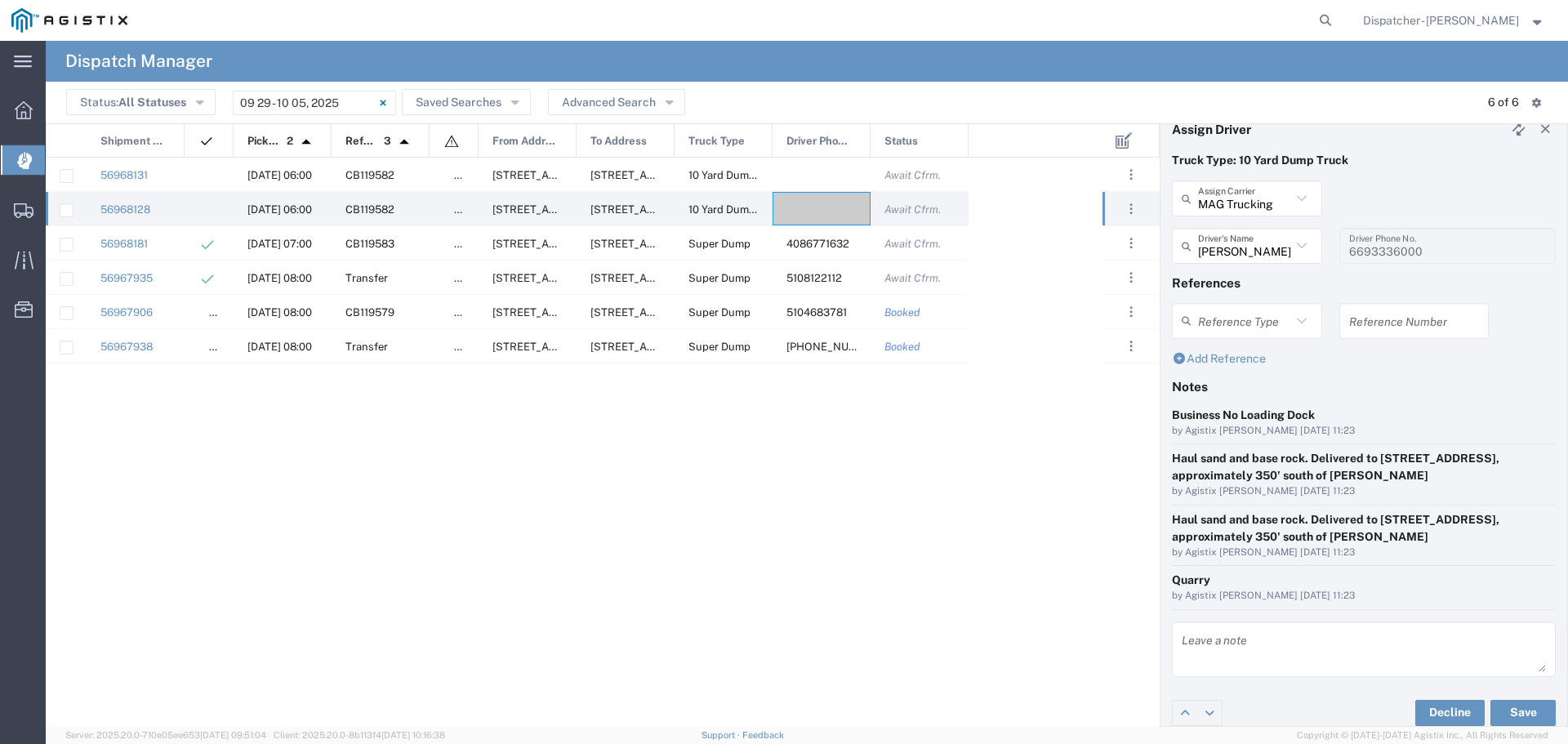
scroll to position [29, 0]
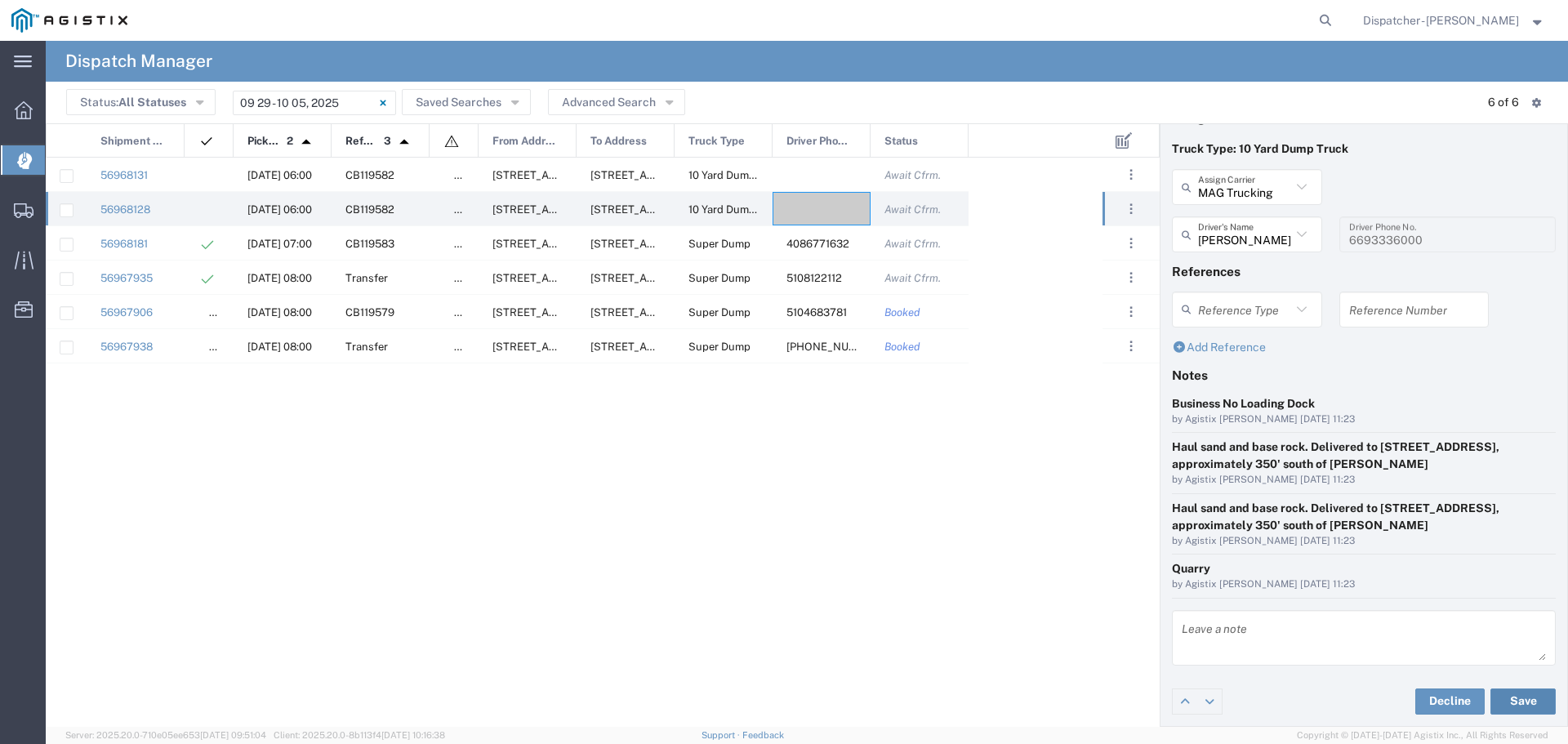
click at [1507, 695] on button "Save" at bounding box center [1522, 701] width 65 height 26
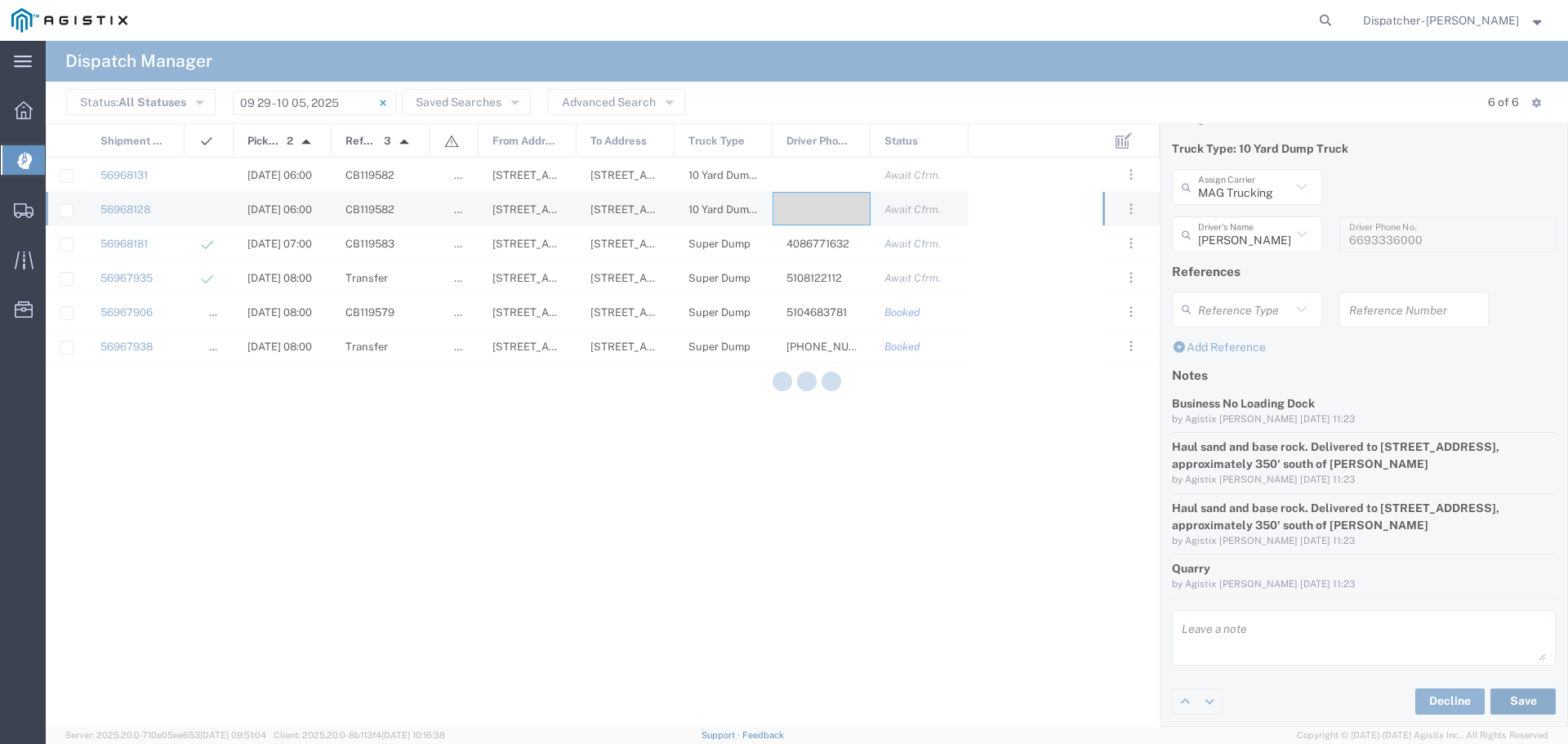
type input "[PERSON_NAME]"
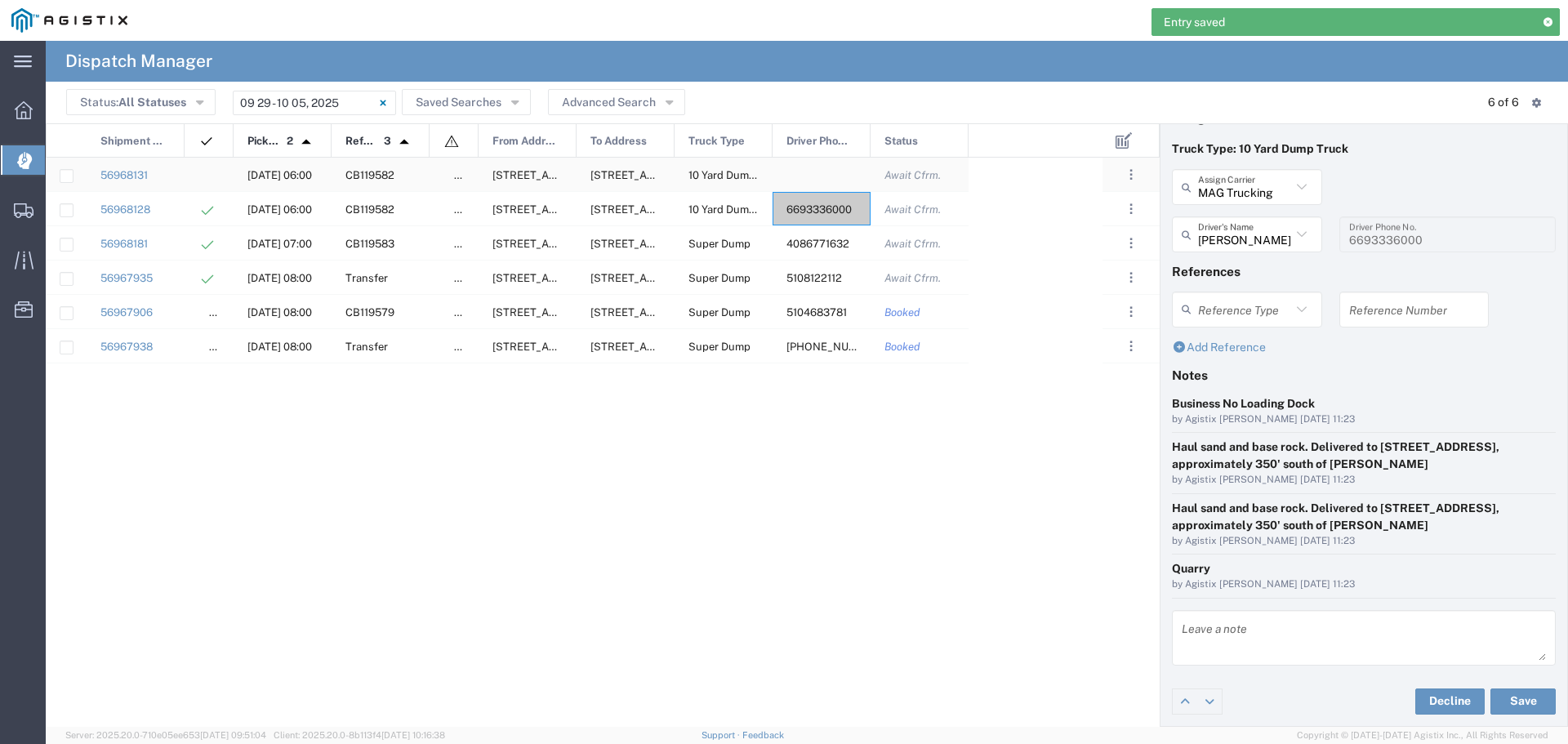
click at [800, 175] on div at bounding box center [821, 174] width 98 height 33
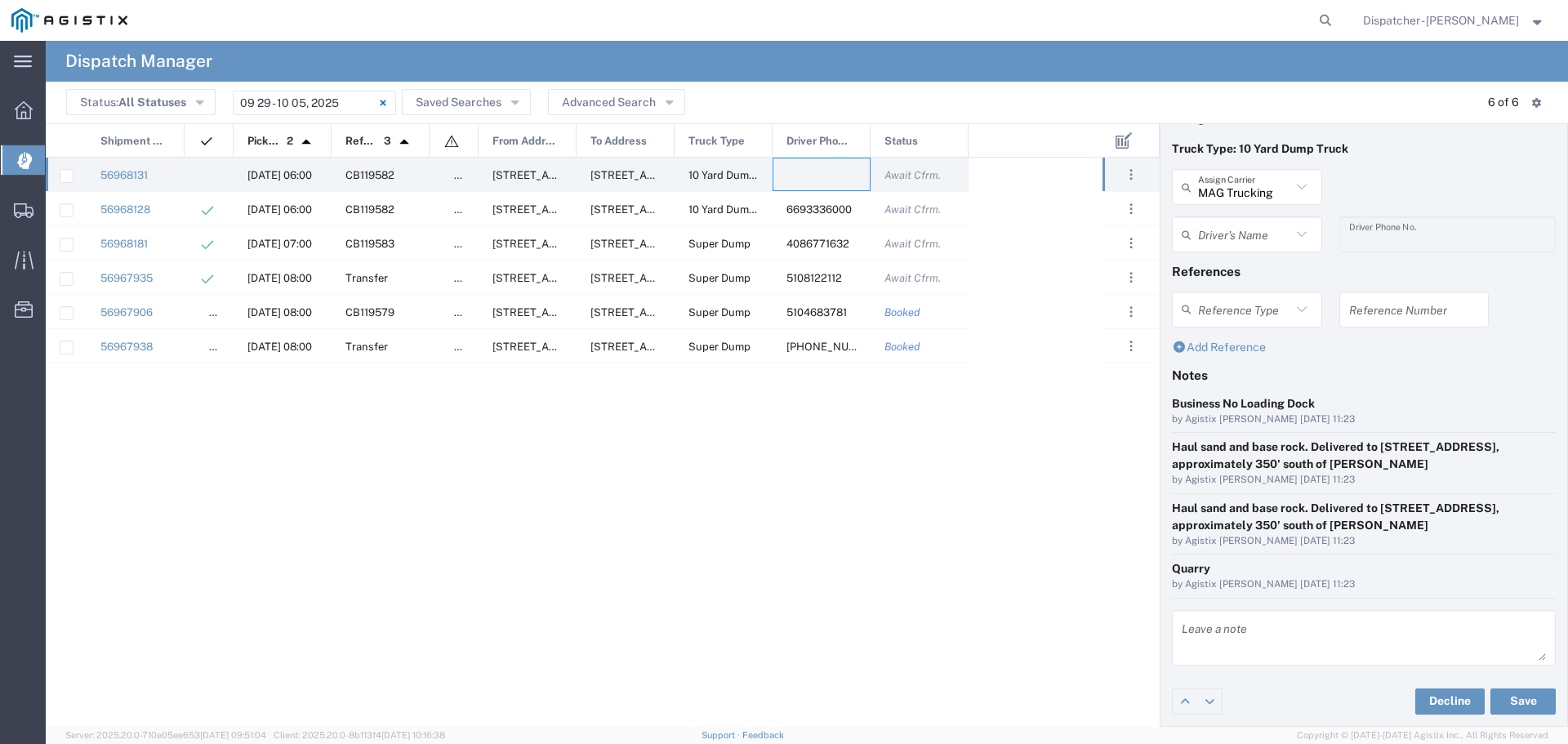
click at [1242, 240] on input "text" at bounding box center [1245, 234] width 93 height 28
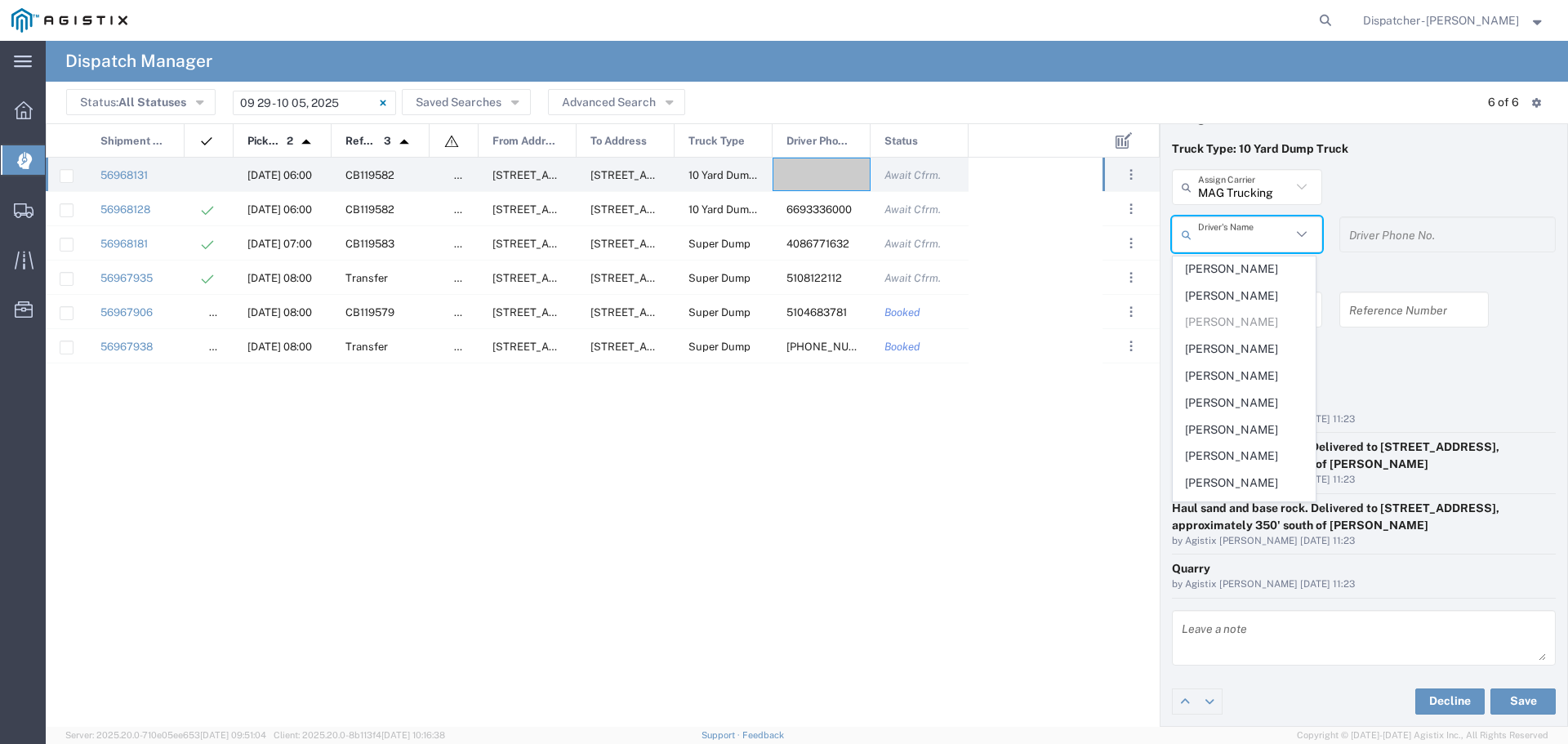
scroll to position [385, 0]
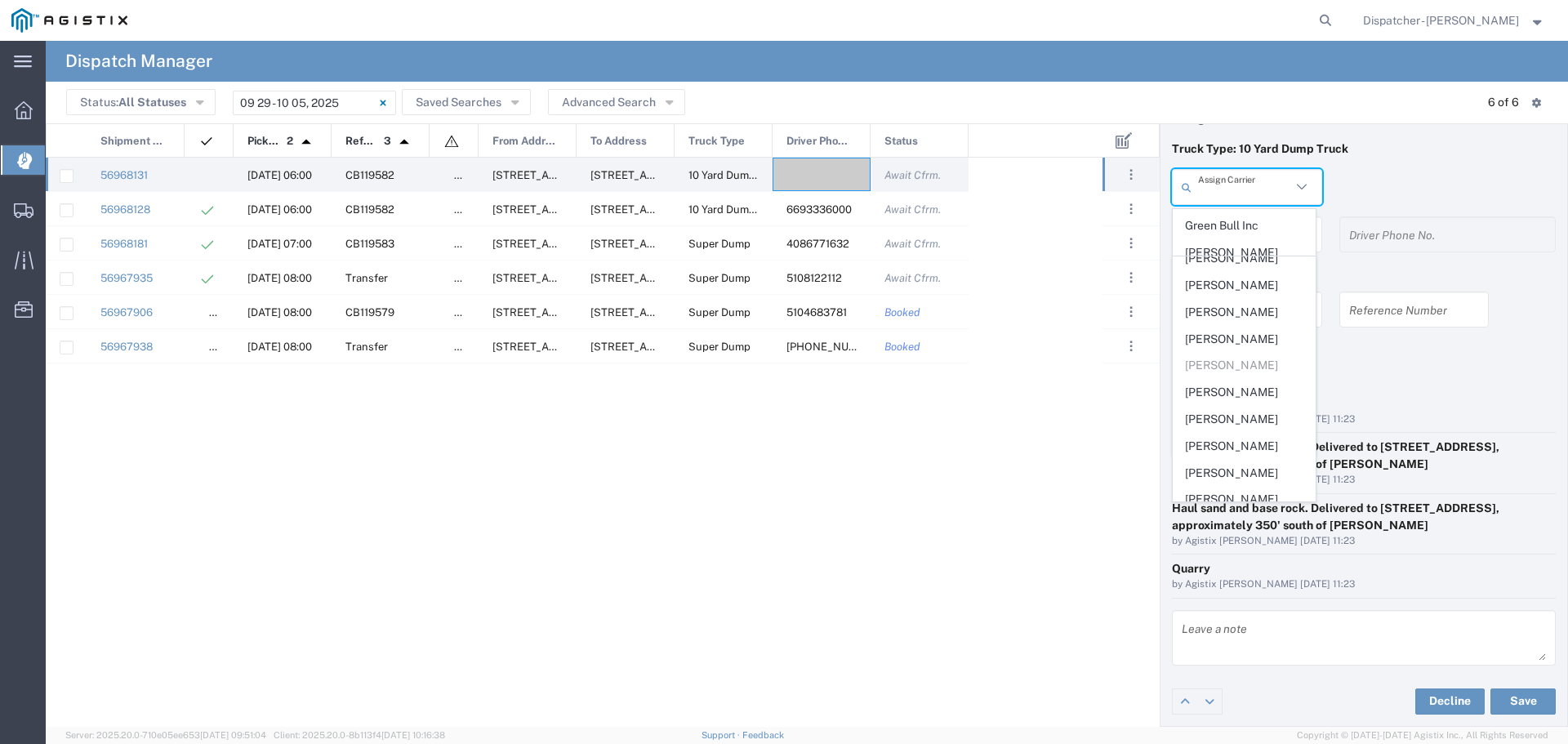
click at [1215, 194] on input "text" at bounding box center [1245, 187] width 93 height 28
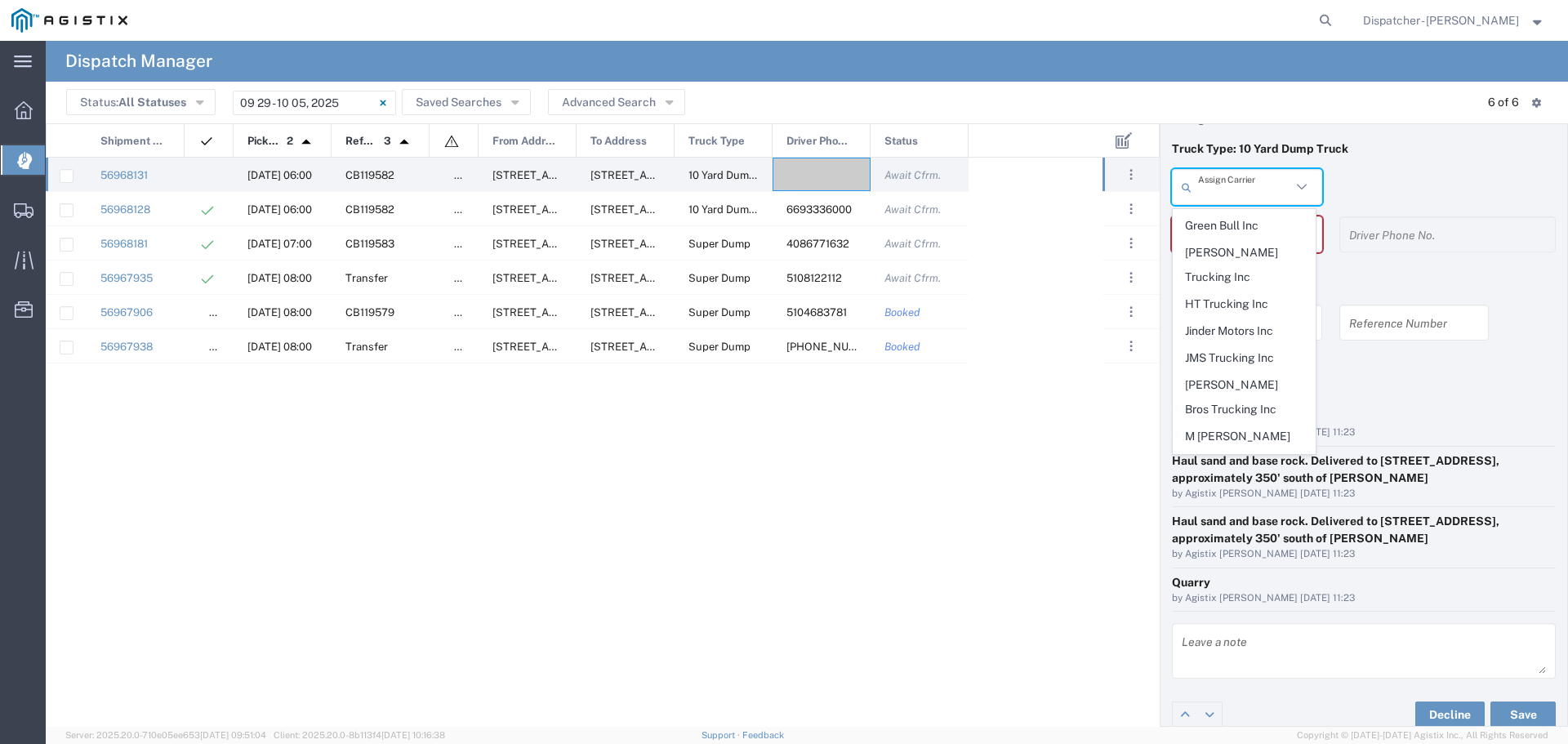
scroll to position [653, 0]
click at [1231, 367] on span "Nanak Truck Lines Inc" at bounding box center [1244, 380] width 141 height 25
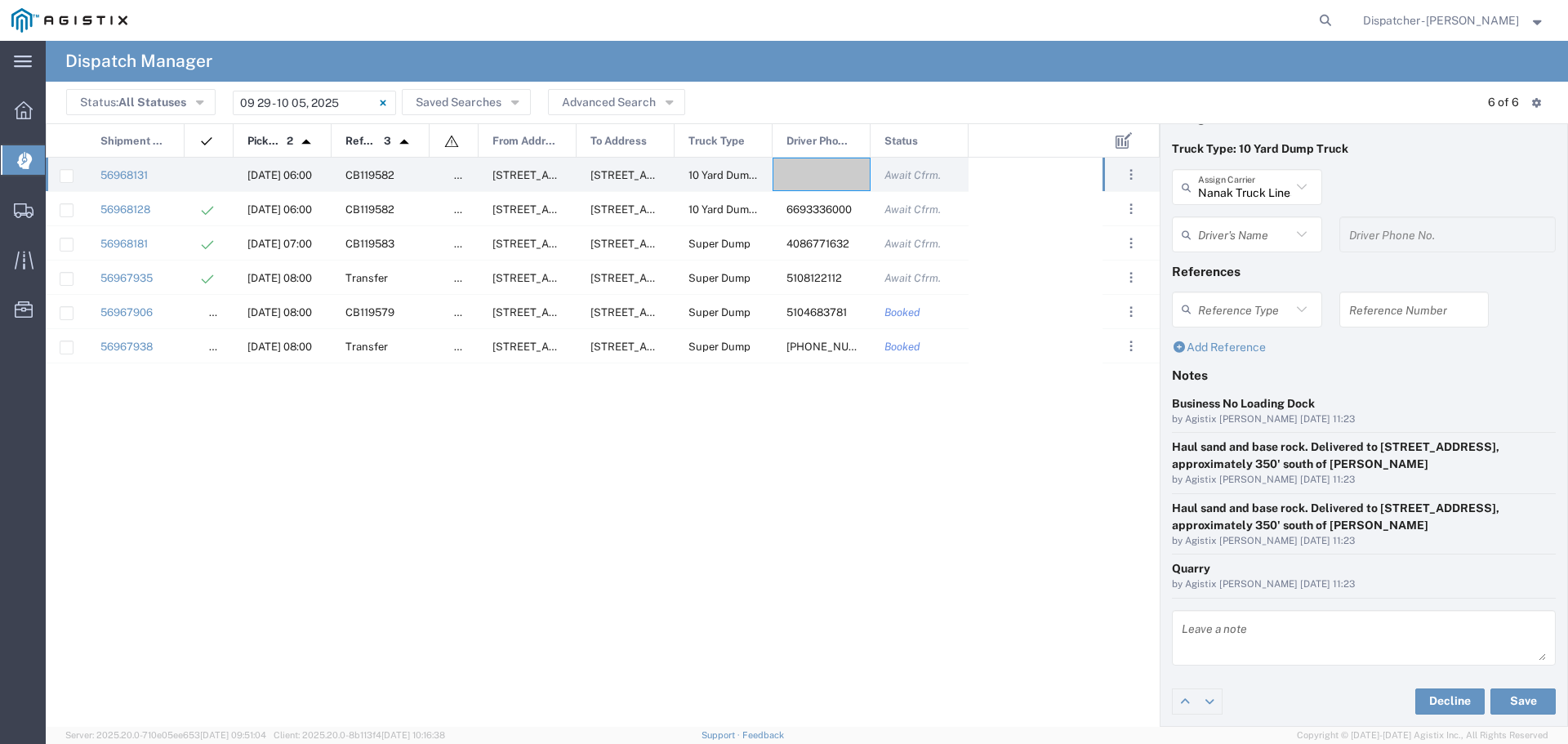
click at [1237, 229] on input "text" at bounding box center [1245, 234] width 93 height 28
click at [1305, 226] on icon at bounding box center [1302, 235] width 21 height 21
click at [1299, 237] on icon at bounding box center [1302, 235] width 21 height 21
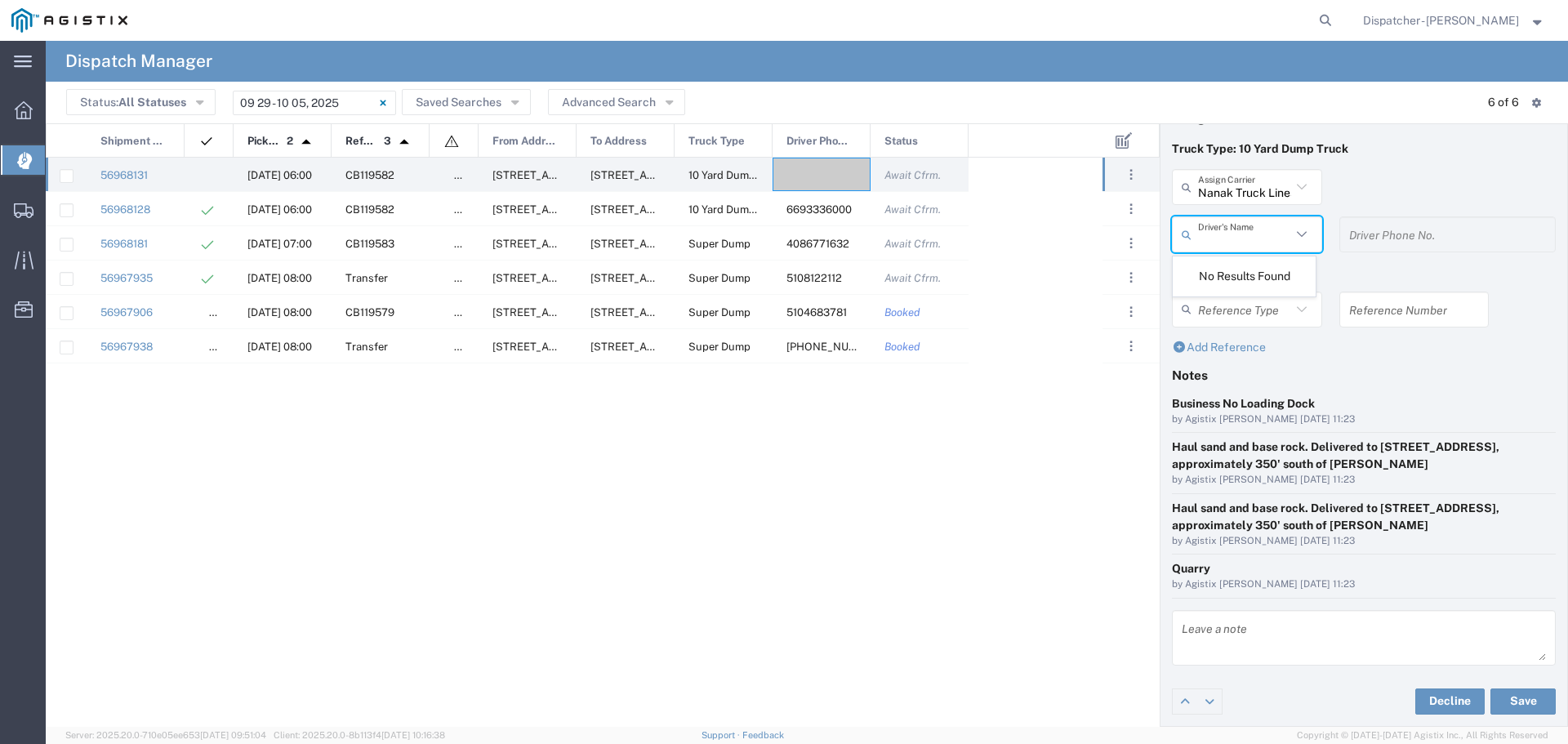
click at [1239, 245] on input "text" at bounding box center [1245, 234] width 93 height 28
click at [1253, 236] on input "text" at bounding box center [1245, 234] width 93 height 28
click at [1285, 277] on div "No Results Found" at bounding box center [1244, 276] width 143 height 40
click at [1251, 238] on input "text" at bounding box center [1245, 234] width 93 height 28
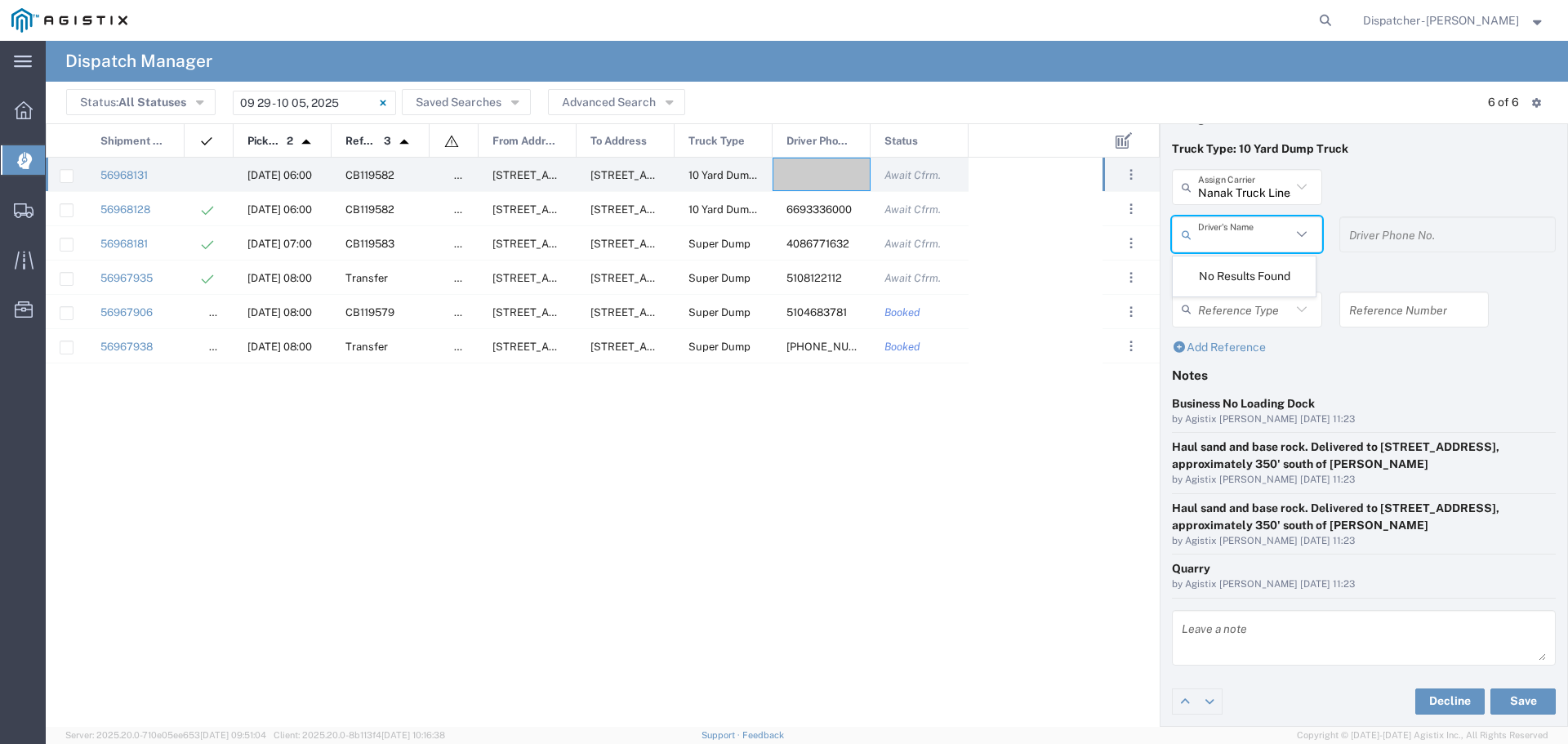
type input "Nanak Truck Lines Inc"
click at [1272, 176] on input "Nanak Truck Lines Inc" at bounding box center [1245, 187] width 93 height 28
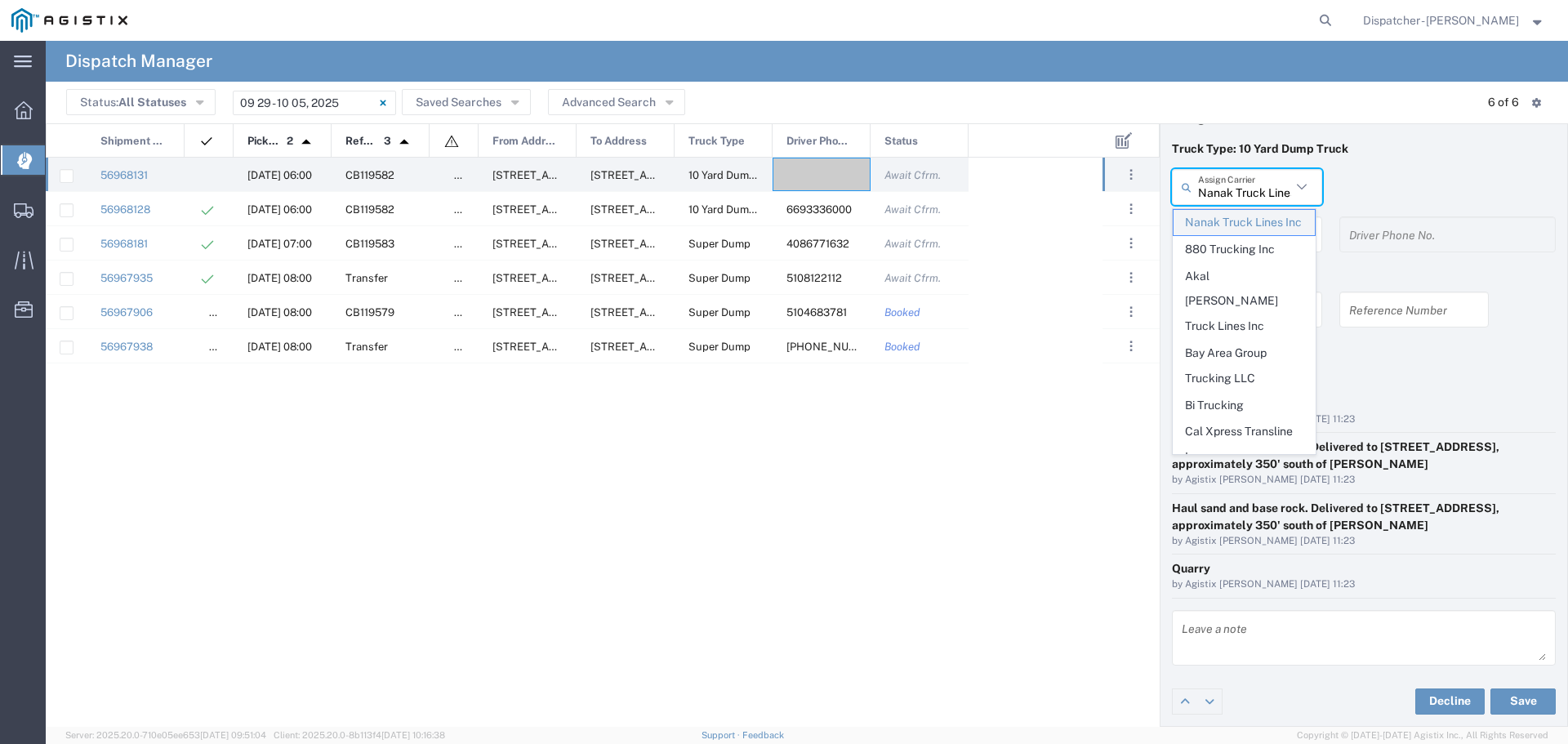
scroll to position [109, 0]
click at [1405, 265] on h4 "References" at bounding box center [1363, 271] width 384 height 15
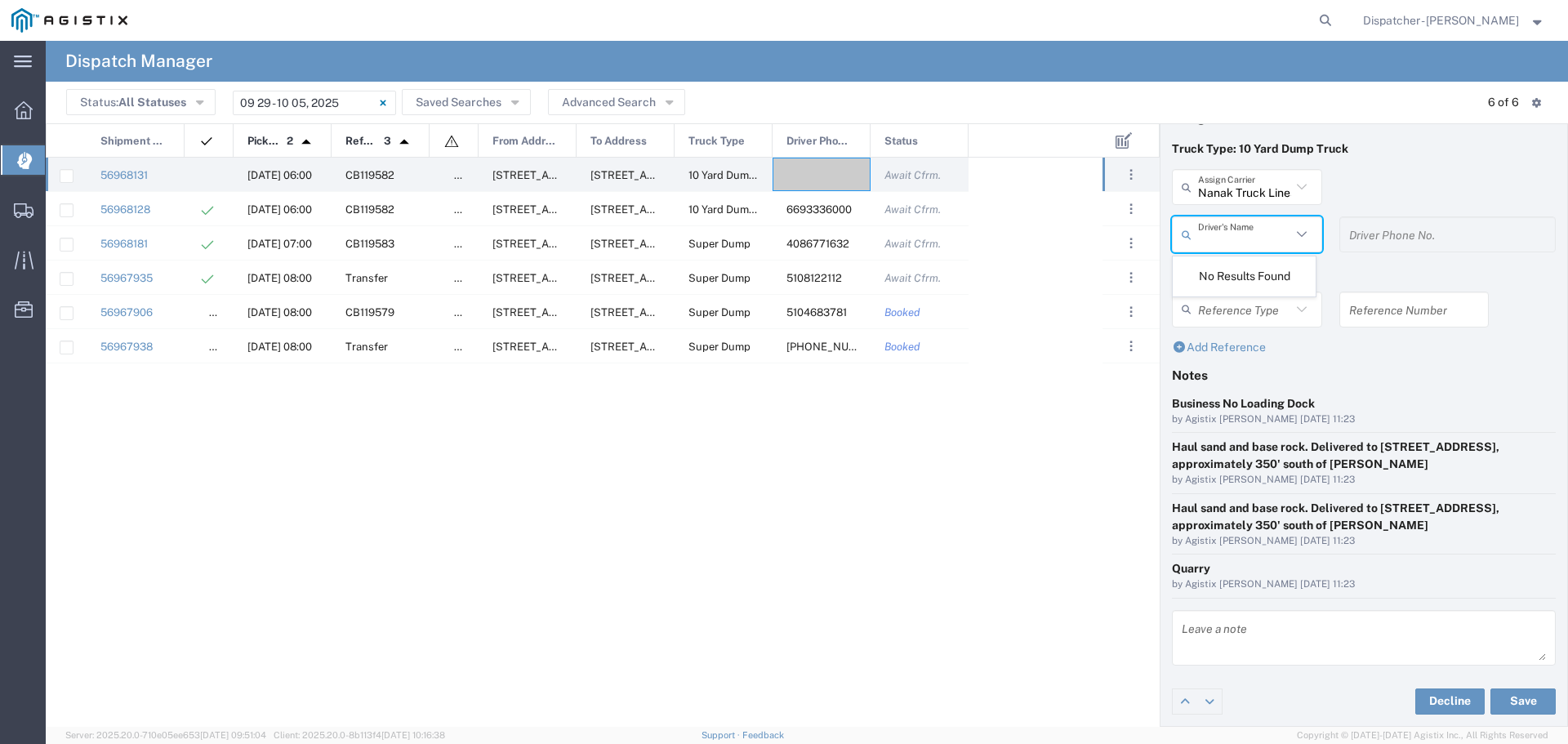
click at [1210, 230] on input "text" at bounding box center [1245, 234] width 93 height 28
click at [1263, 232] on input "text" at bounding box center [1245, 234] width 93 height 28
click at [1313, 229] on div "Driver's Name" at bounding box center [1247, 234] width 150 height 36
click at [1293, 286] on div "No Results Found" at bounding box center [1244, 276] width 143 height 40
click at [1332, 261] on div "Driver Phone No." at bounding box center [1447, 240] width 234 height 48
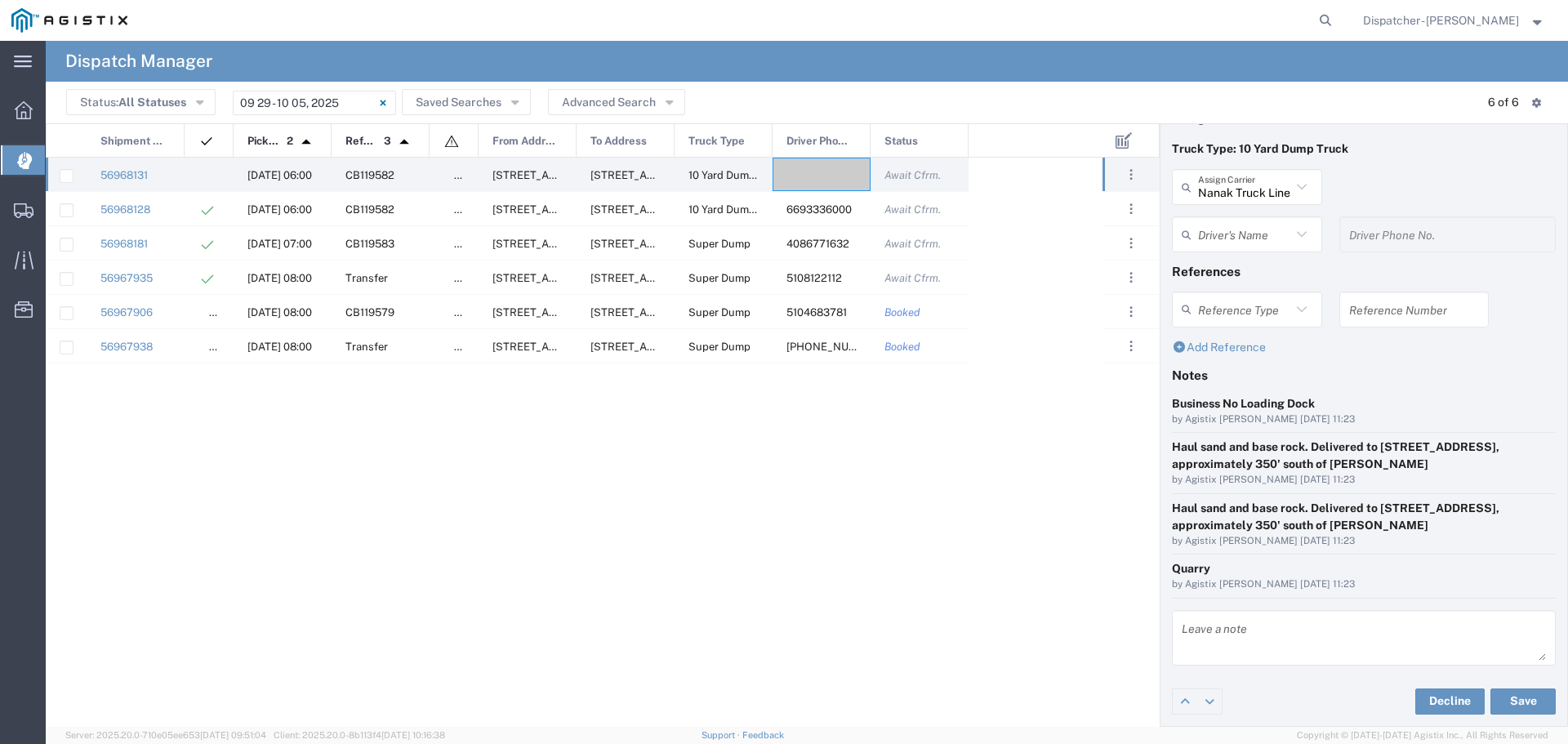
click at [1306, 182] on icon at bounding box center [1302, 187] width 21 height 21
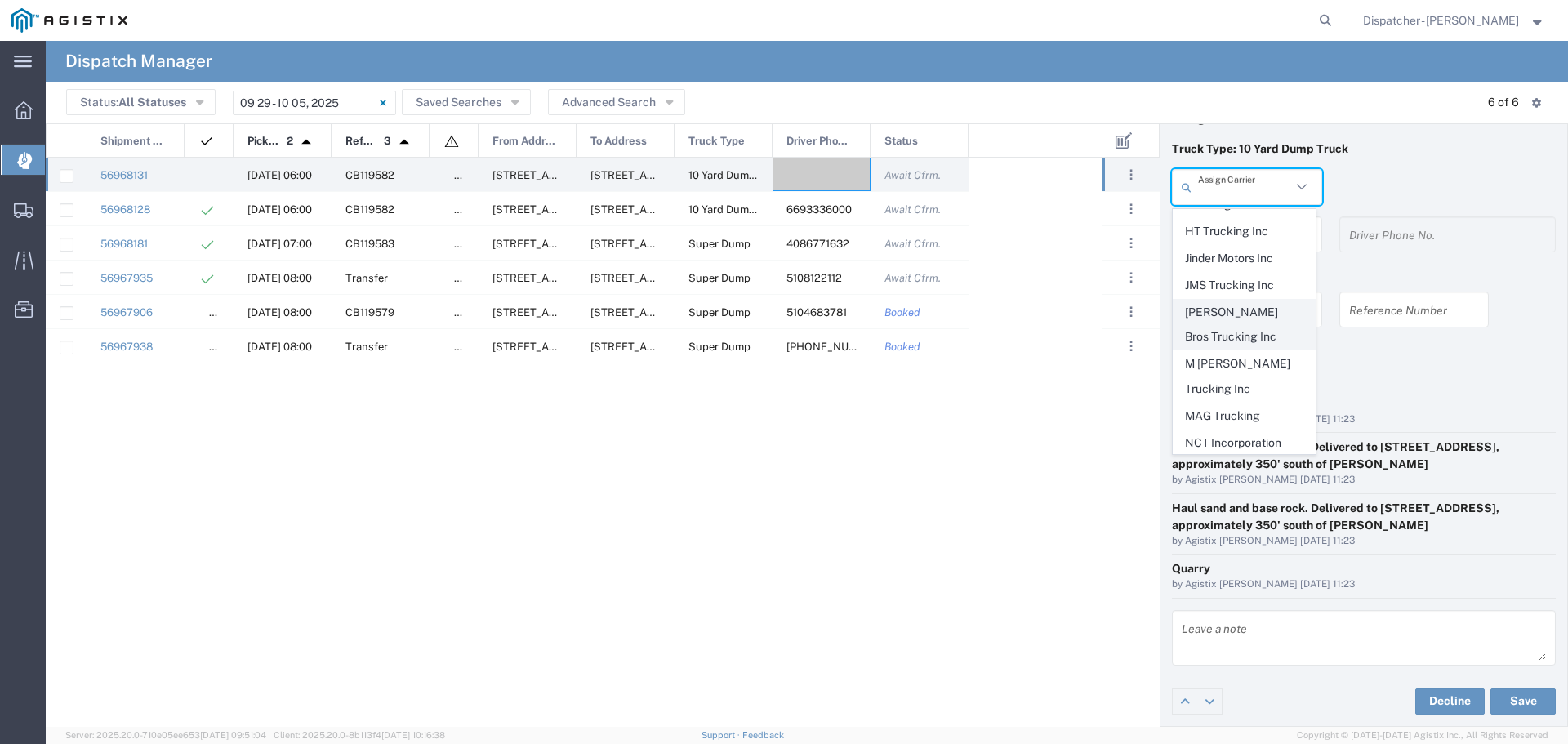
scroll to position [653, 0]
click at [1234, 367] on span "MAG Trucking" at bounding box center [1244, 380] width 141 height 25
type input "MAG Trucking"
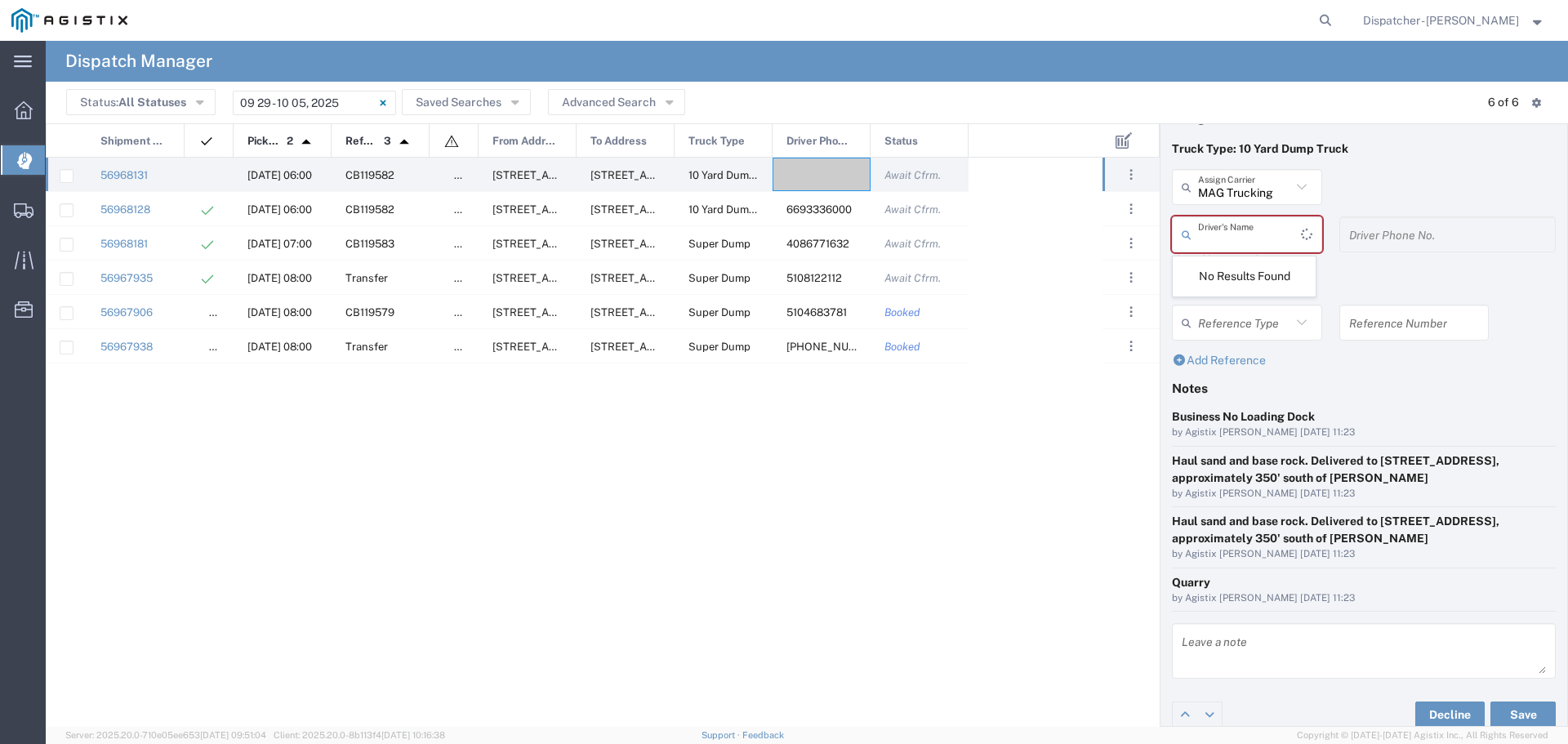
click at [1234, 240] on input "text" at bounding box center [1250, 234] width 103 height 28
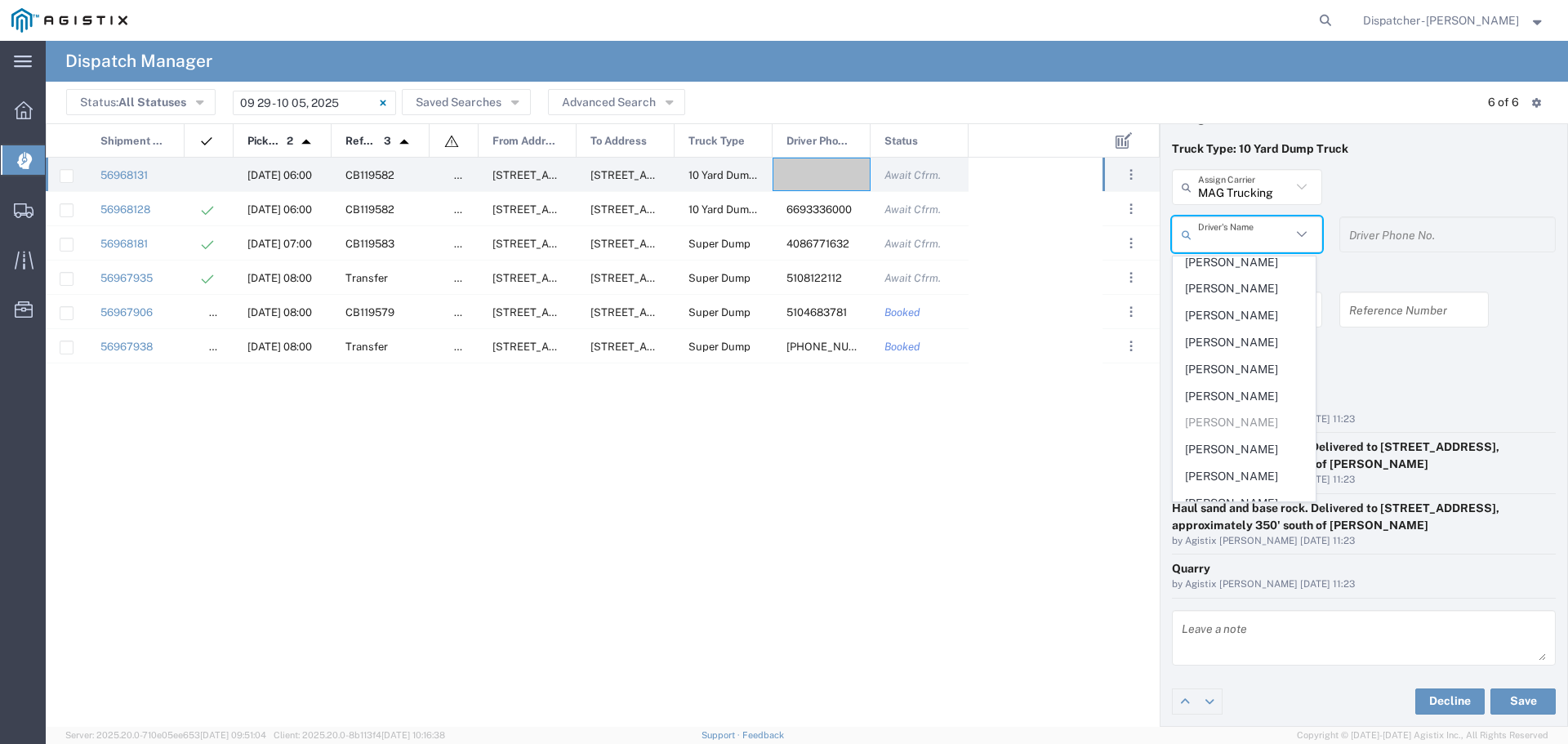
scroll to position [326, 0]
click at [1256, 383] on span "[PERSON_NAME]" at bounding box center [1244, 370] width 141 height 25
type input "[PERSON_NAME]"
type input "[PHONE_NUMBER]"
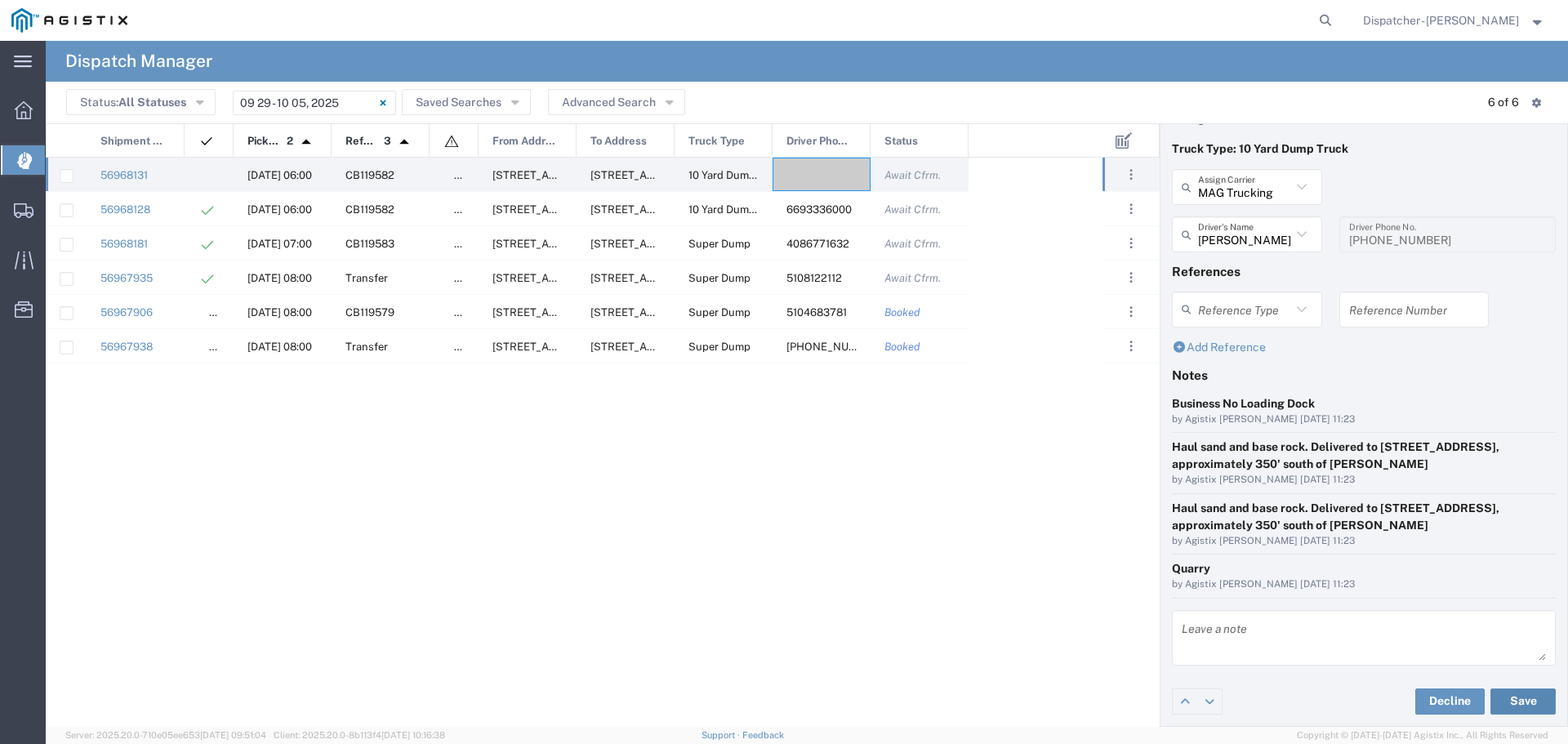
click at [1517, 700] on button "Save" at bounding box center [1522, 701] width 65 height 26
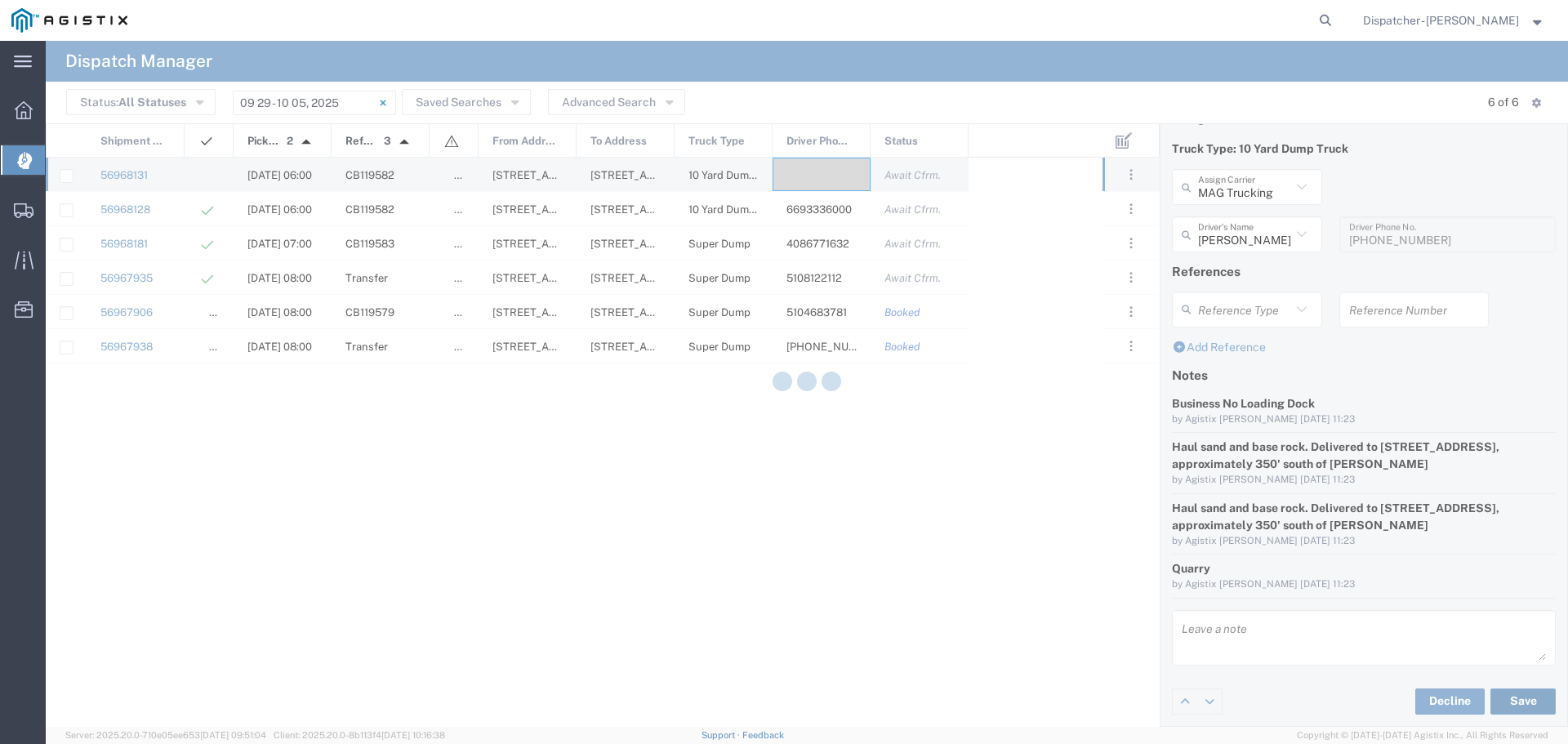
type input "[PERSON_NAME]"
type input "MAG Trucking"
